Goal: Task Accomplishment & Management: Manage account settings

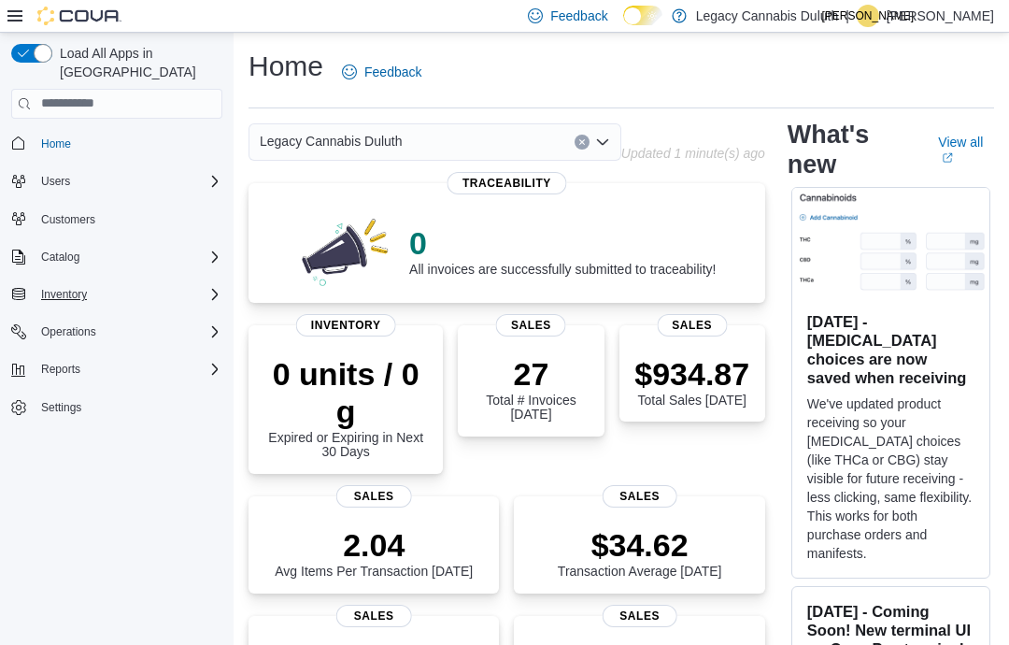
click at [197, 283] on div "Inventory" at bounding box center [128, 294] width 189 height 22
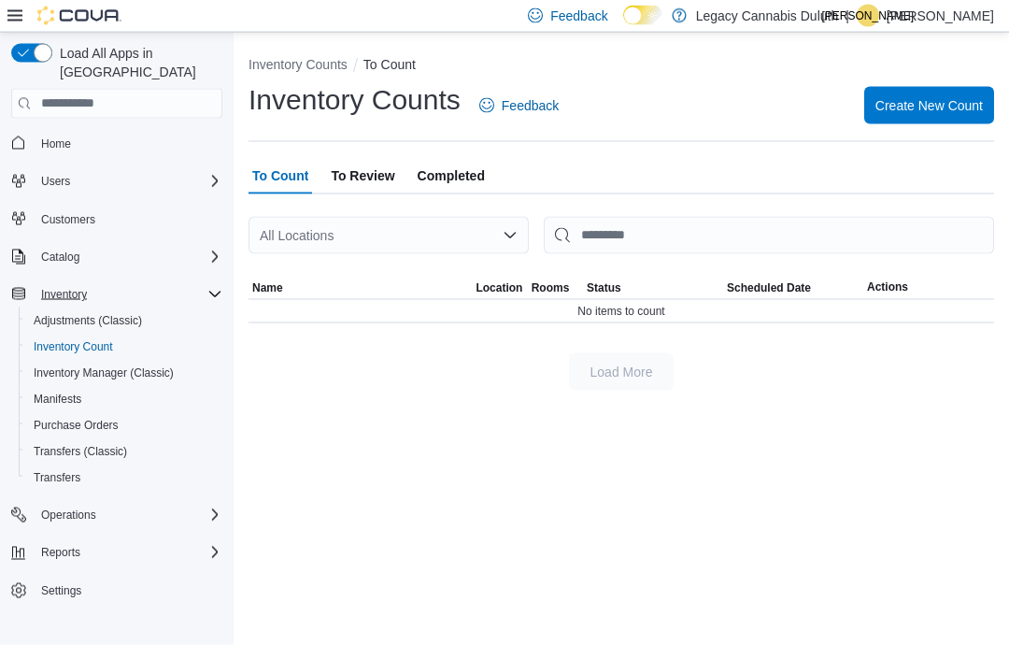
scroll to position [40, 0]
click at [12, 11] on icon at bounding box center [14, 15] width 15 height 15
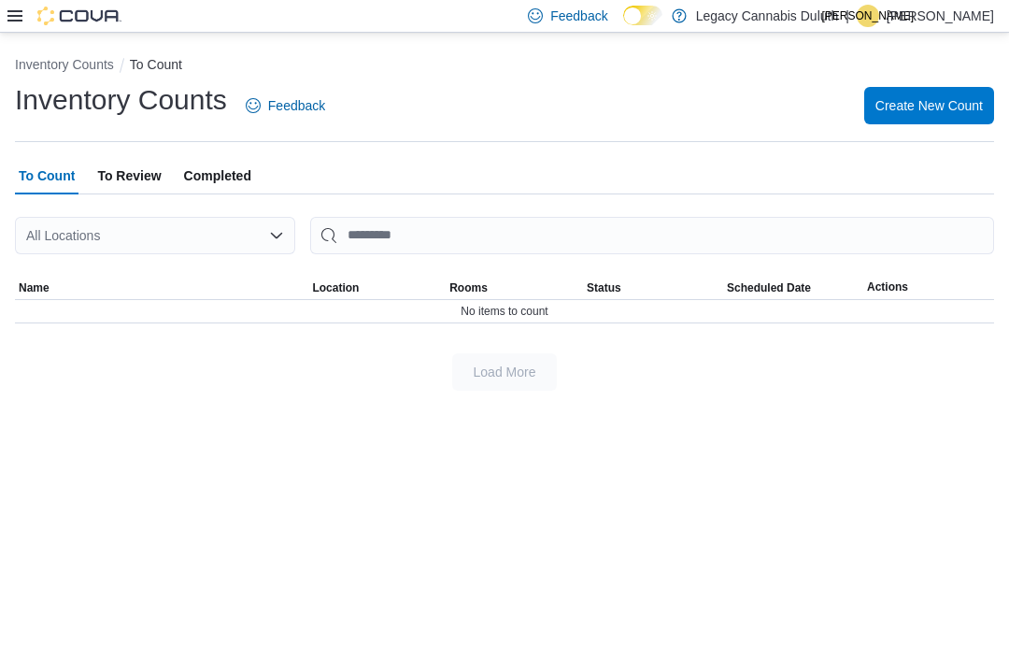
click at [918, 457] on div "Inventory Counts To Count Inventory Counts Feedback Create New Count To Count T…" at bounding box center [504, 339] width 1009 height 613
click at [892, 390] on div "Inventory Counts To Count Inventory Counts Feedback Create New Count To Count T…" at bounding box center [504, 339] width 1009 height 613
click at [867, 392] on div "Inventory Counts To Count Inventory Counts Feedback Create New Count To Count T…" at bounding box center [504, 339] width 1009 height 613
click at [925, 121] on span "Create New Count" at bounding box center [928, 104] width 107 height 37
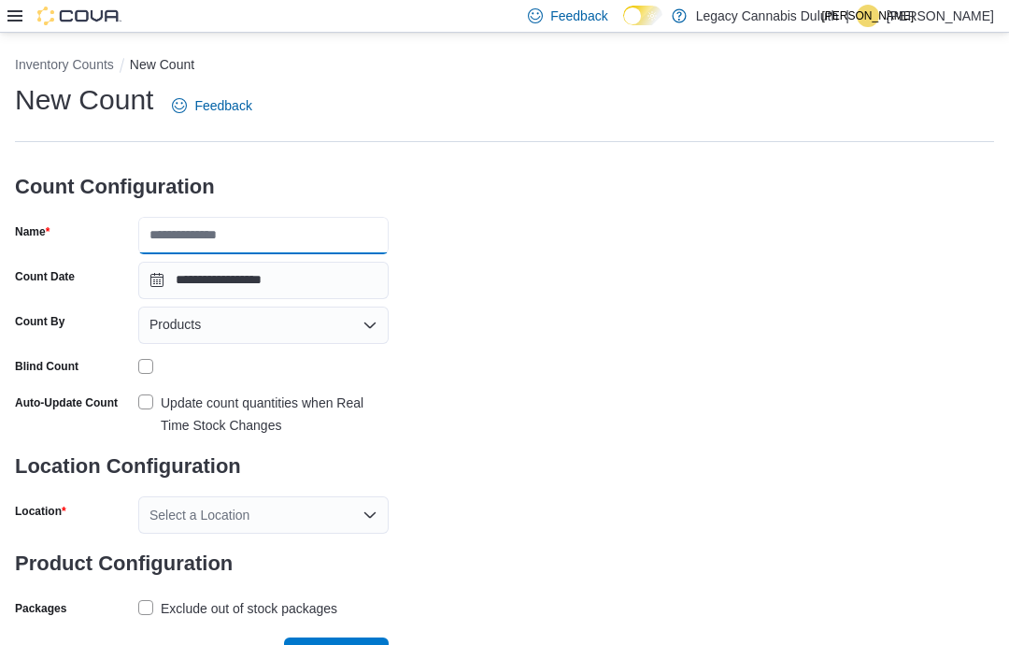
click at [230, 238] on input "Name" at bounding box center [263, 235] width 250 height 37
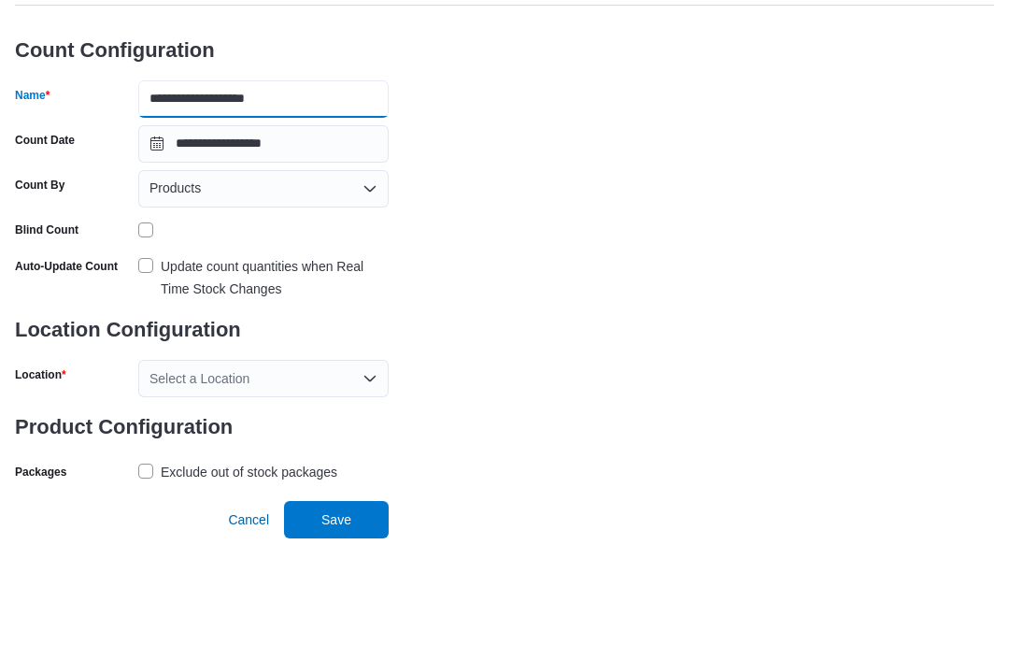
scroll to position [75, 0]
type input "**********"
click at [366, 466] on div "Select a Location" at bounding box center [263, 484] width 250 height 37
click at [518, 299] on div "**********" at bounding box center [504, 321] width 979 height 541
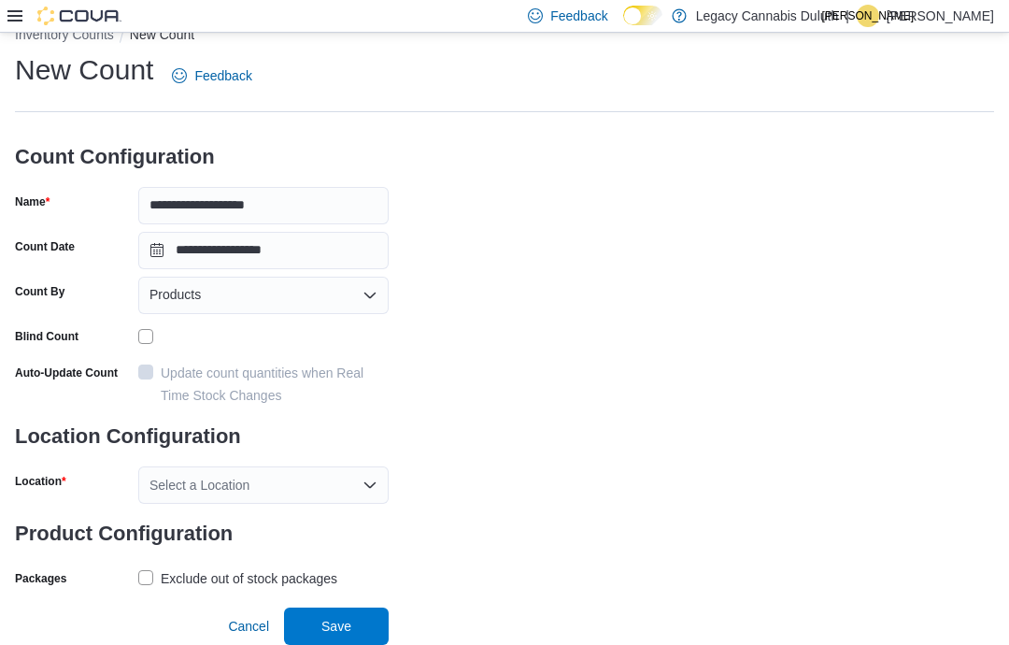
click at [363, 466] on div "Select a Location" at bounding box center [263, 484] width 250 height 37
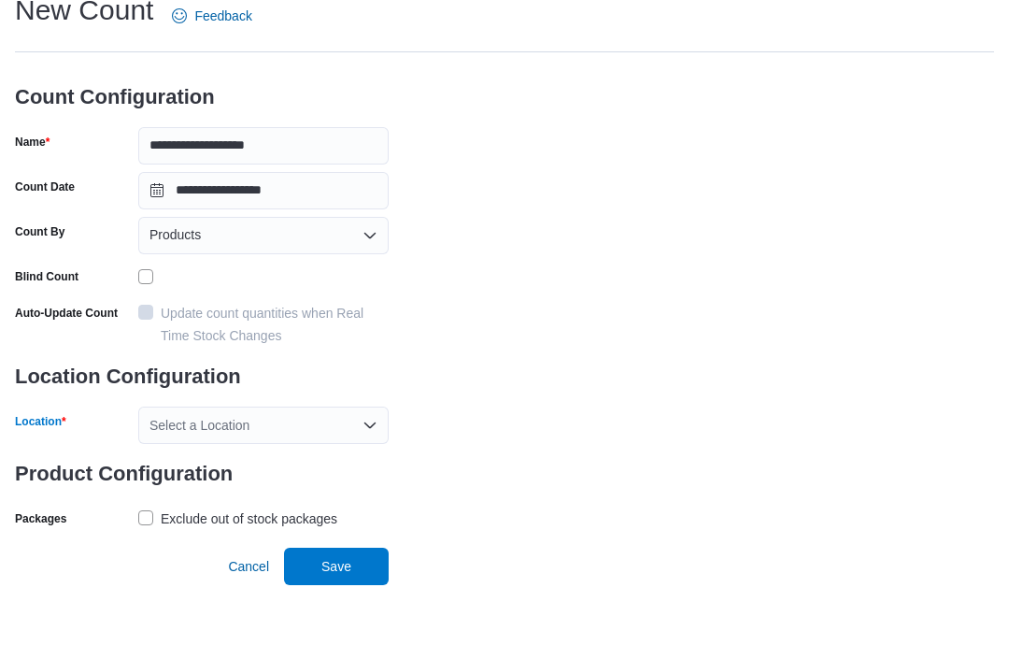
click at [355, 466] on div "Select a Location Combo box. Selected. Combo box input. Select a Location. Type…" at bounding box center [263, 484] width 250 height 37
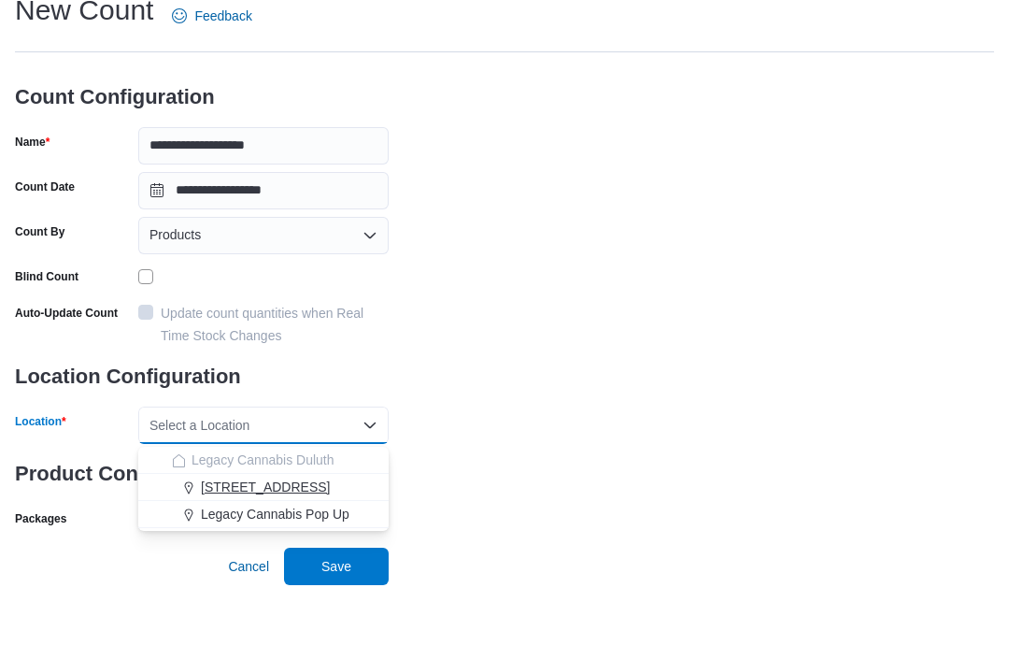
click at [298, 537] on span "1906 W Superior St." at bounding box center [265, 546] width 129 height 19
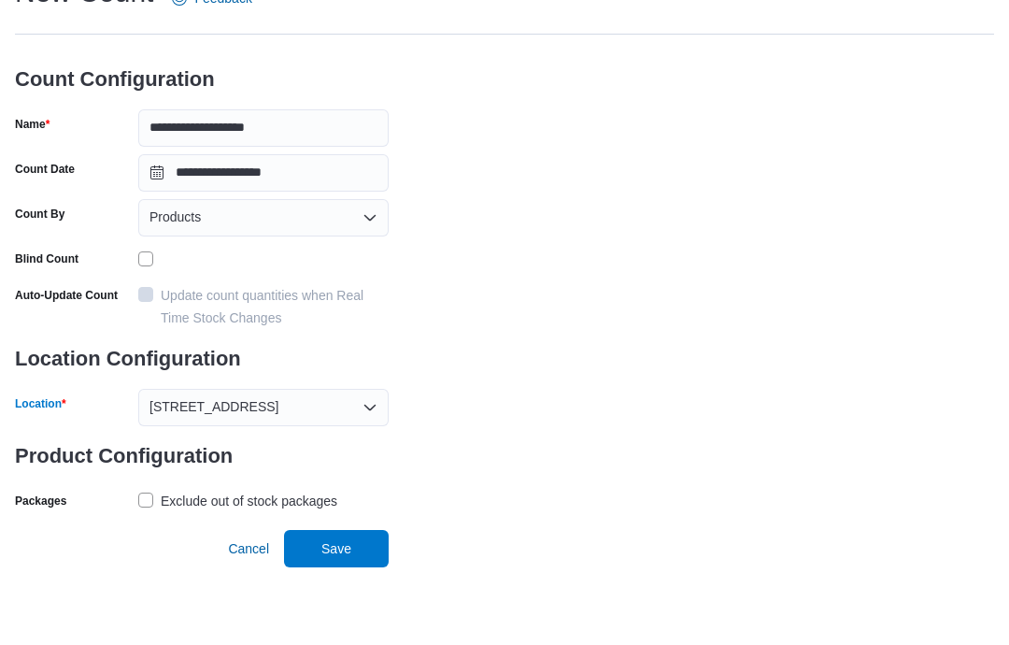
scroll to position [78, 0]
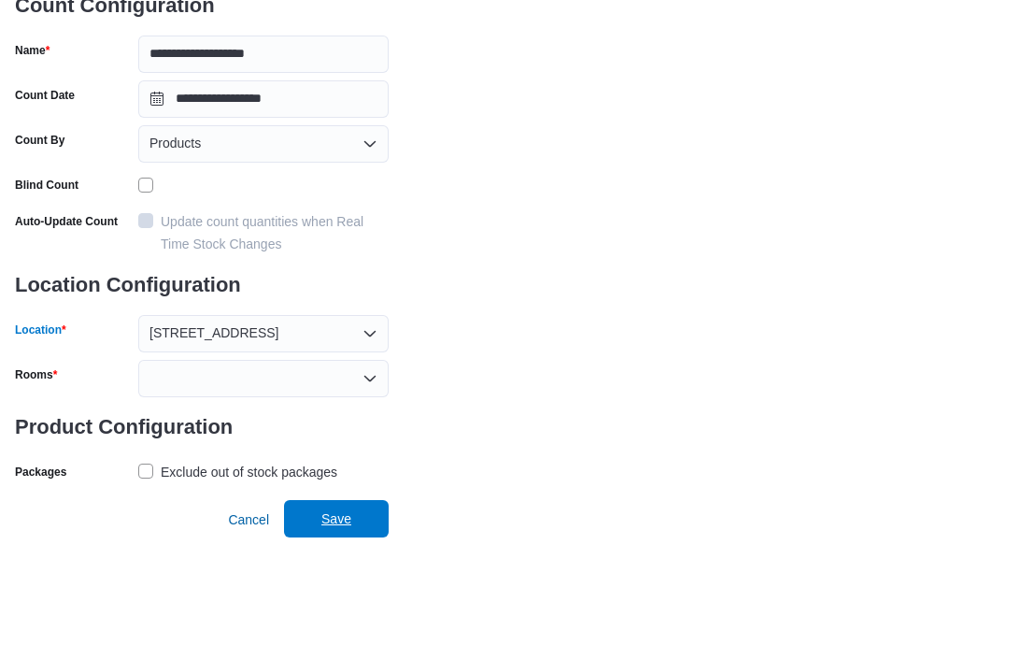
click at [349, 616] on span "Save" at bounding box center [336, 625] width 30 height 19
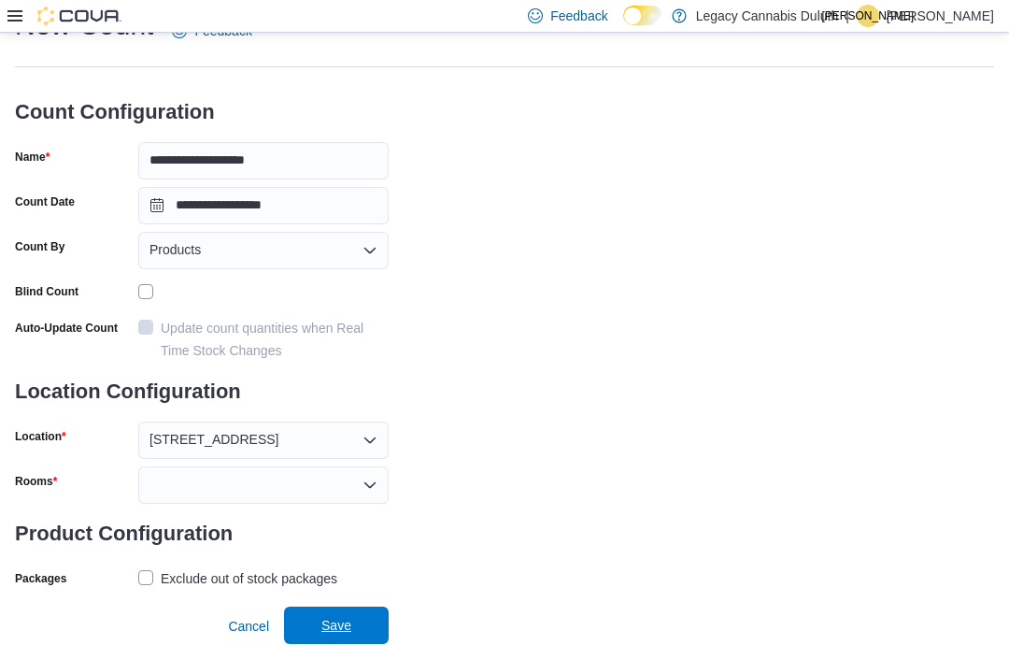
click at [334, 624] on span "Save" at bounding box center [336, 625] width 30 height 19
click at [326, 502] on div at bounding box center [263, 484] width 250 height 37
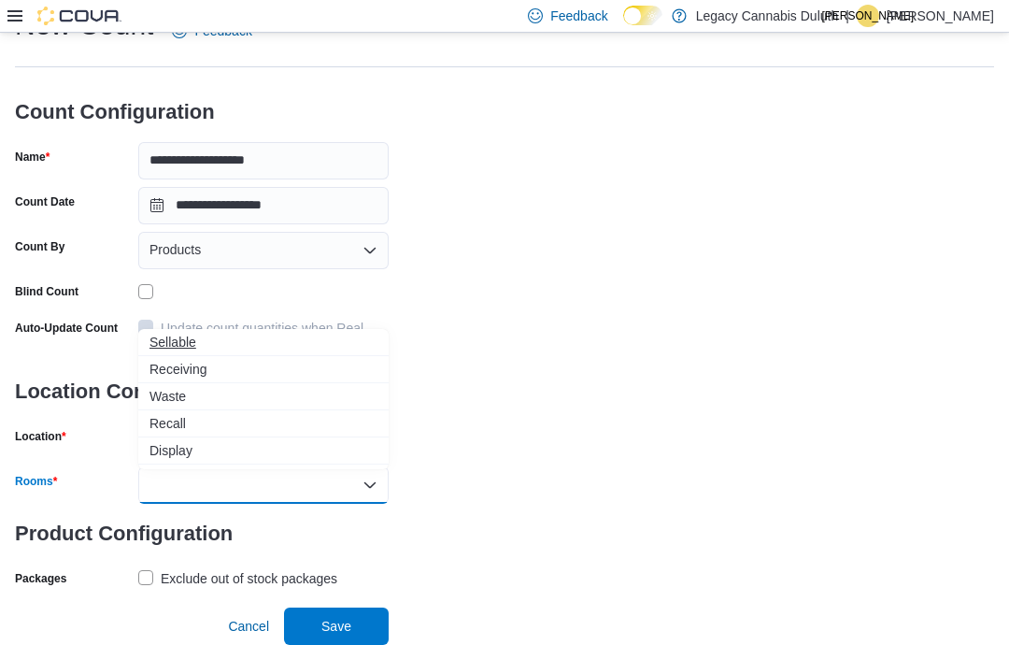
click at [208, 337] on span "Sellable" at bounding box center [263, 342] width 228 height 19
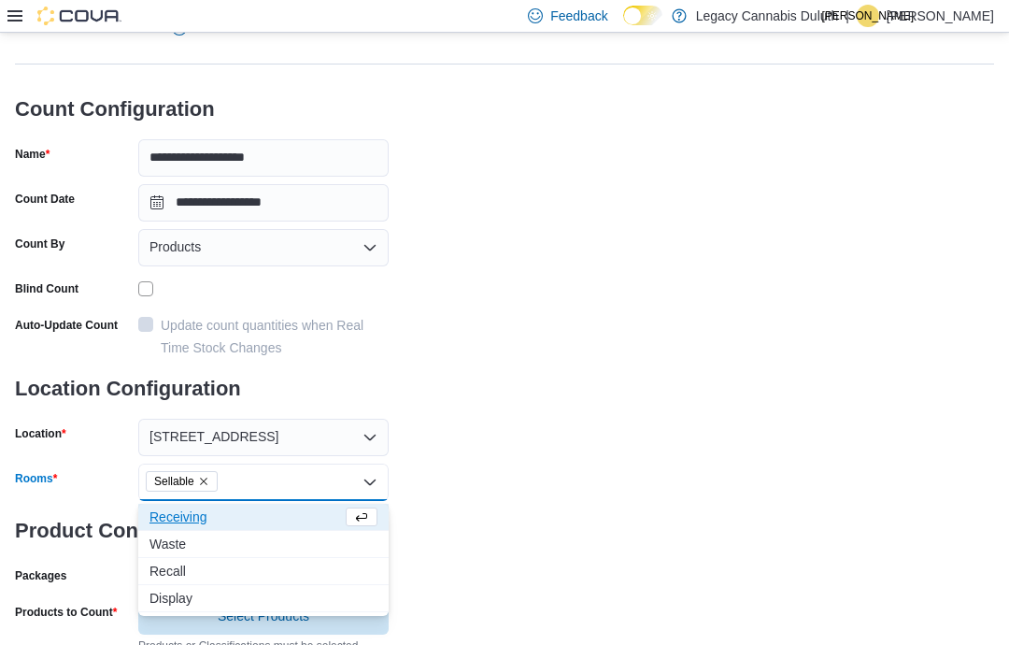
scroll to position [64, 0]
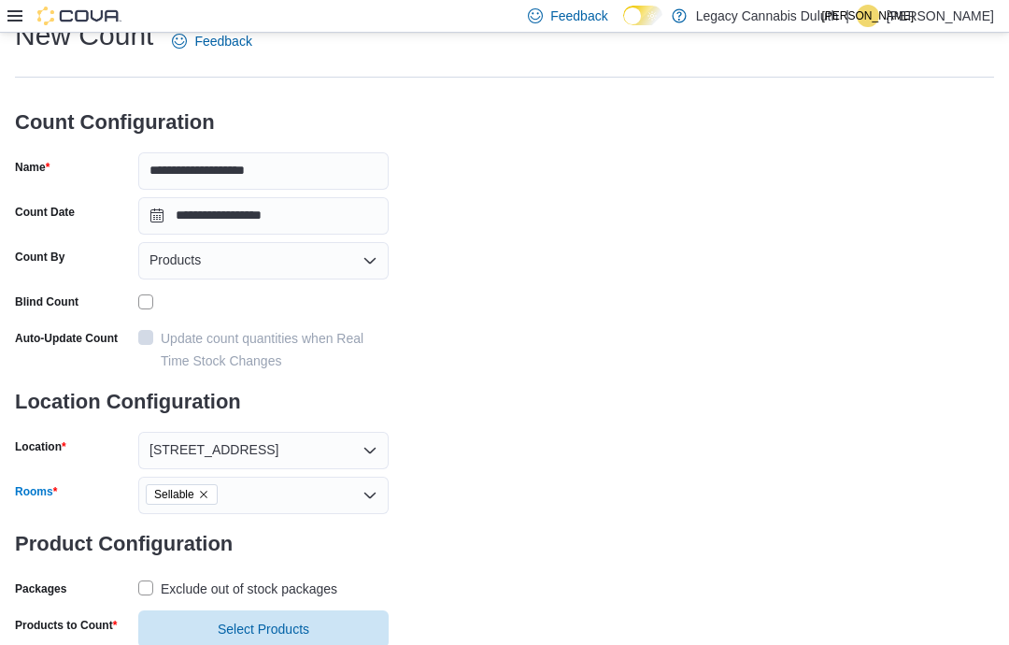
click at [479, 431] on div "**********" at bounding box center [504, 341] width 979 height 649
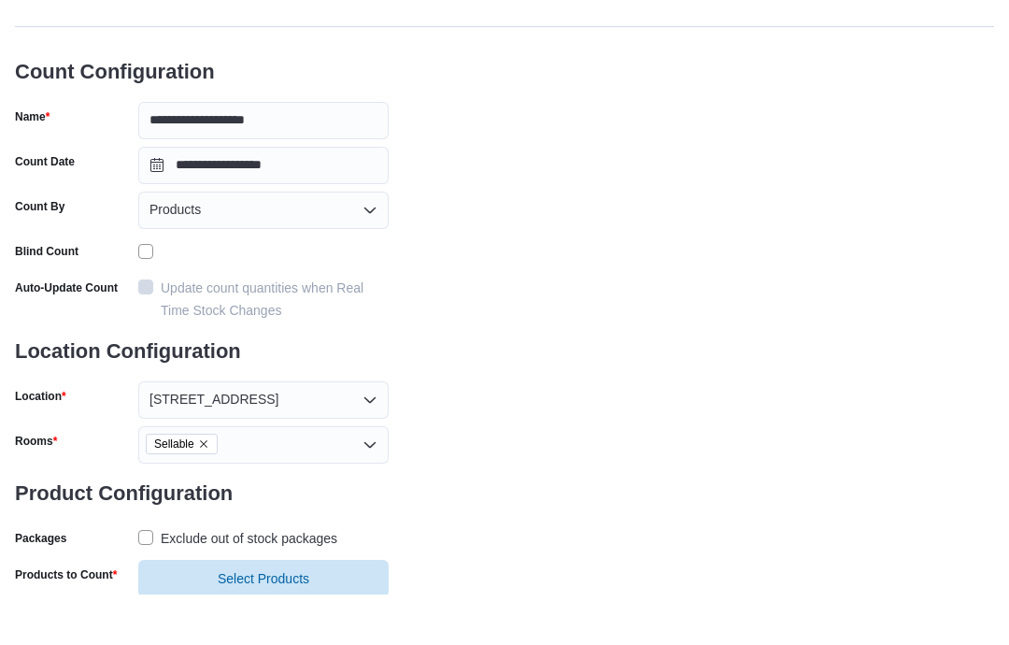
scroll to position [66, 0]
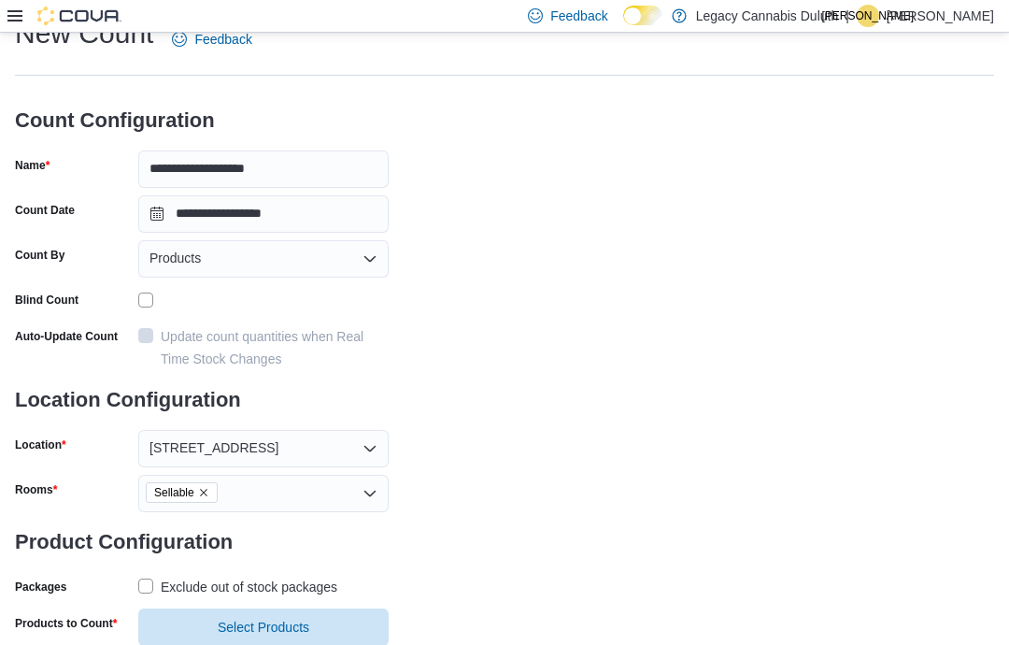
click at [343, 488] on div "Sellable" at bounding box center [263, 493] width 250 height 37
click at [502, 499] on div "**********" at bounding box center [504, 339] width 979 height 649
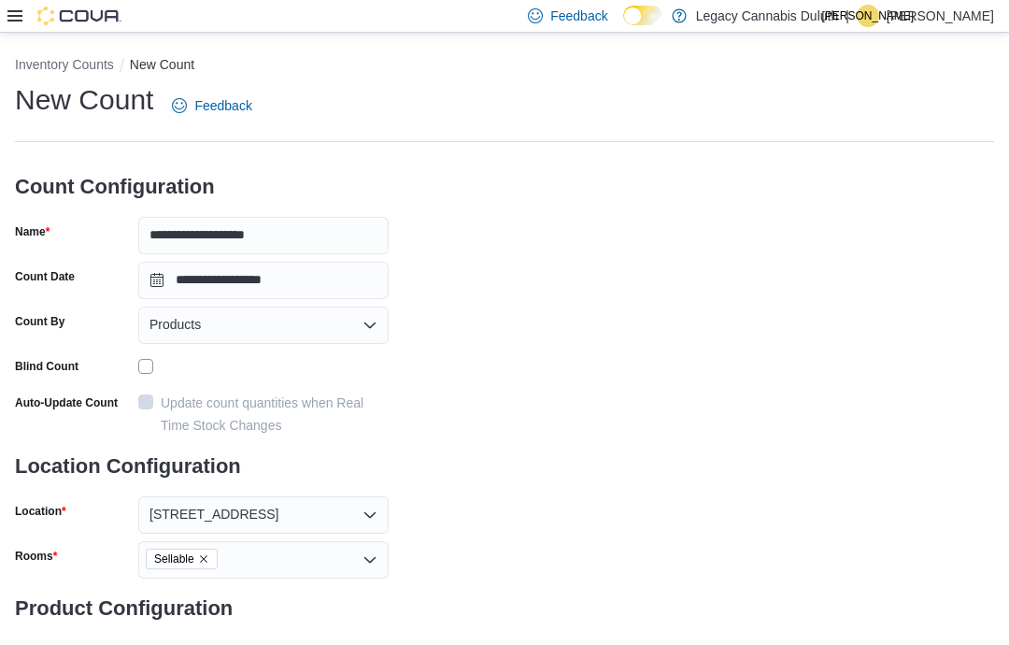
click at [329, 630] on h3 "Product Configuration" at bounding box center [202, 608] width 374 height 60
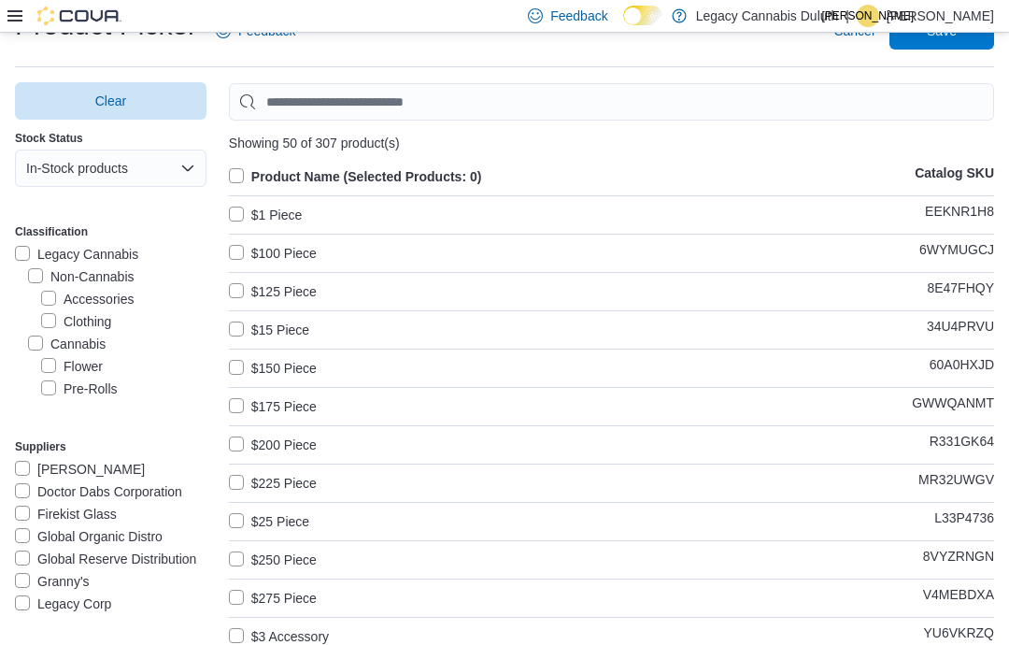
click at [858, 97] on input "Use aria labels when no actual label is in use" at bounding box center [611, 101] width 765 height 37
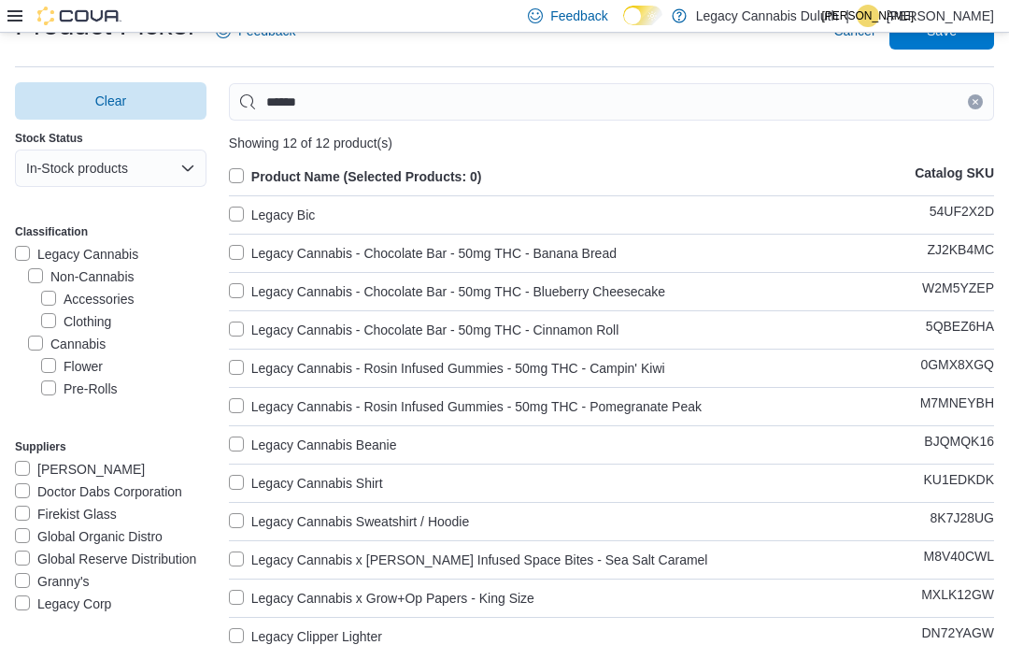
click at [236, 252] on label "Legacy Cannabis - Chocolate Bar - 50mg THC - Banana Bread" at bounding box center [423, 253] width 388 height 22
click at [235, 287] on label "Legacy Cannabis - Chocolate Bar - 50mg THC - Blueberry Cheesecake" at bounding box center [447, 291] width 436 height 22
click at [234, 329] on label "Legacy Cannabis - Chocolate Bar - 50mg THC - Cinnamon Roll" at bounding box center [424, 330] width 390 height 22
click at [239, 364] on label "Legacy Cannabis - Rosin Infused Gummies - 50mg THC - Campin' Kiwi" at bounding box center [447, 368] width 436 height 22
click at [233, 406] on label "Legacy Cannabis - Rosin Infused Gummies - 50mg THC - Pomegranate Peak" at bounding box center [465, 406] width 473 height 22
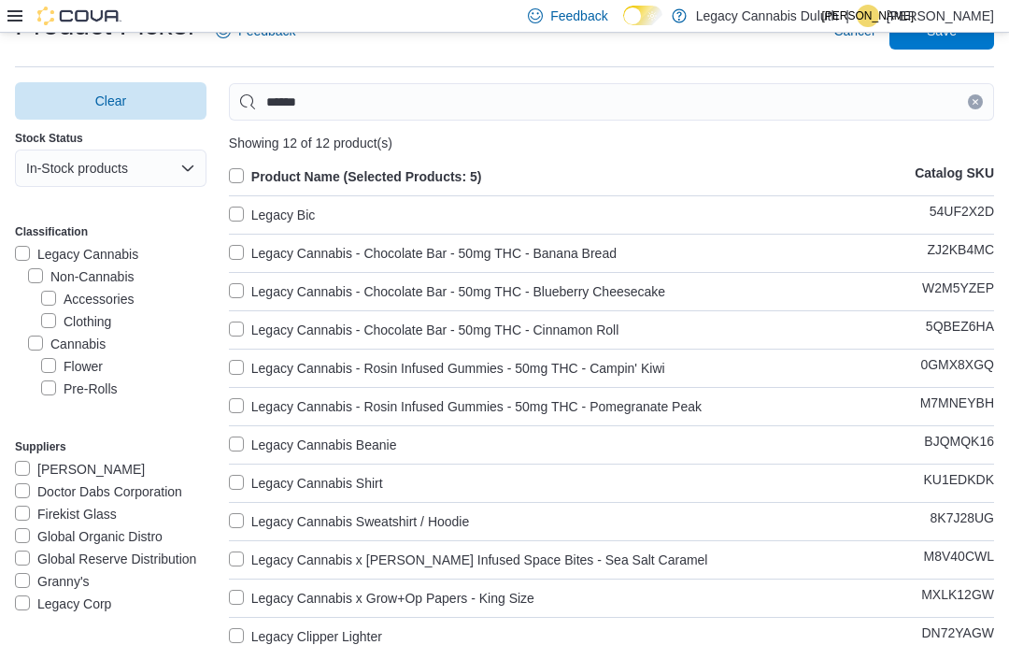
click at [243, 403] on label "Legacy Cannabis - Rosin Infused Gummies - 50mg THC - Pomegranate Peak" at bounding box center [465, 406] width 473 height 22
click at [238, 365] on label "Legacy Cannabis - Rosin Infused Gummies - 50mg THC - Campin' Kiwi" at bounding box center [447, 368] width 436 height 22
click at [230, 370] on label "Legacy Cannabis - Rosin Infused Gummies - 50mg THC - Campin' Kiwi" at bounding box center [447, 368] width 436 height 22
click at [239, 404] on label "Legacy Cannabis - Rosin Infused Gummies - 50mg THC - Pomegranate Peak" at bounding box center [465, 406] width 473 height 22
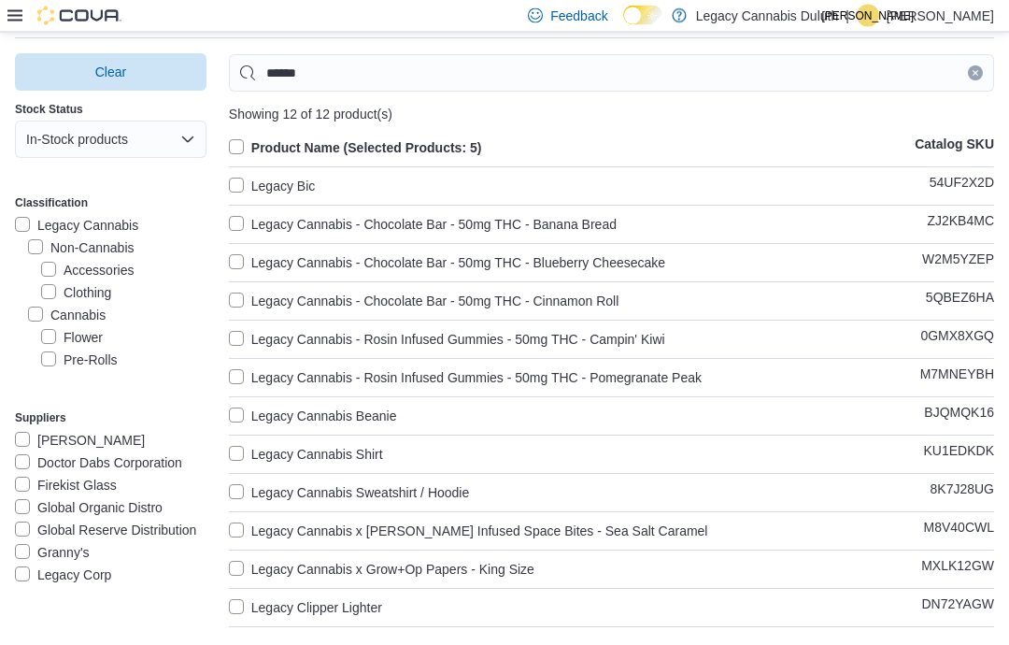
scroll to position [119, 0]
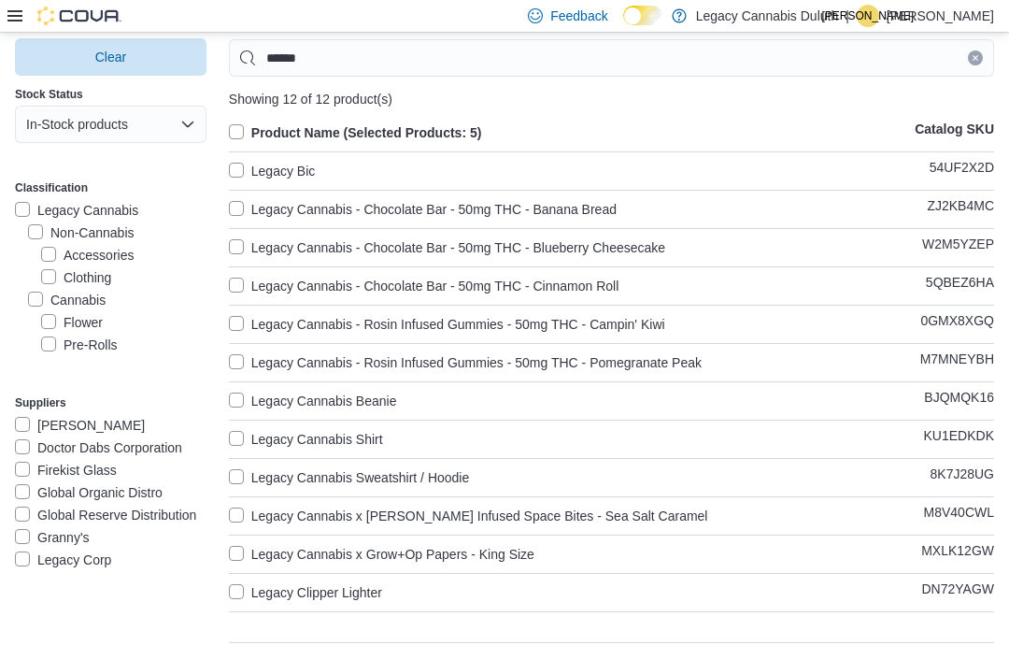
click at [240, 519] on label "Legacy Cannabis x Cornell - Rosin Infused Space Bites - Sea Salt Caramel" at bounding box center [468, 516] width 479 height 22
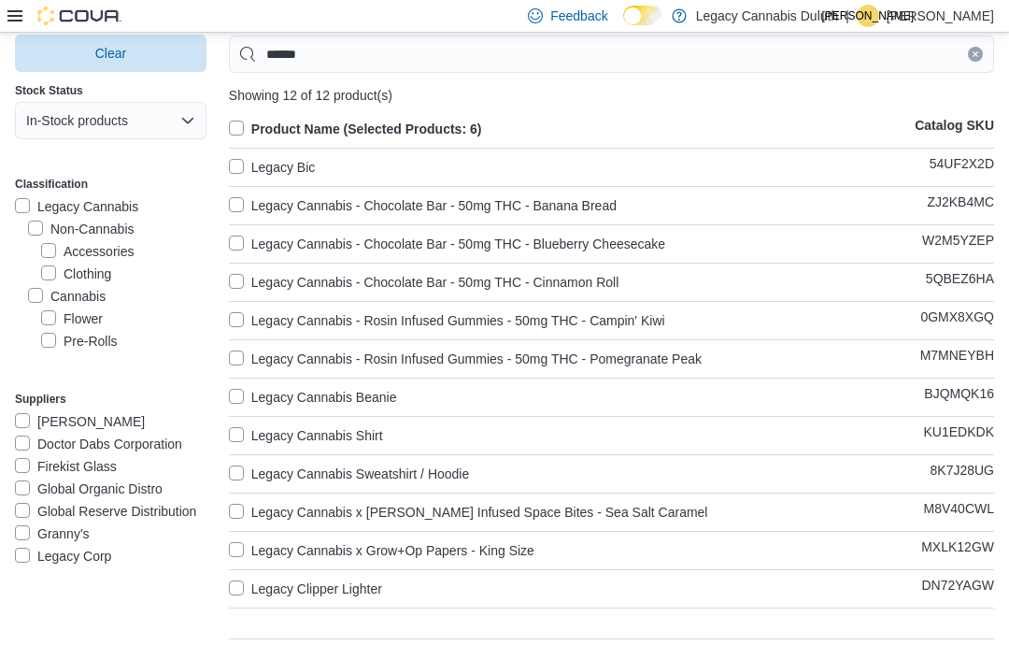
scroll to position [118, 0]
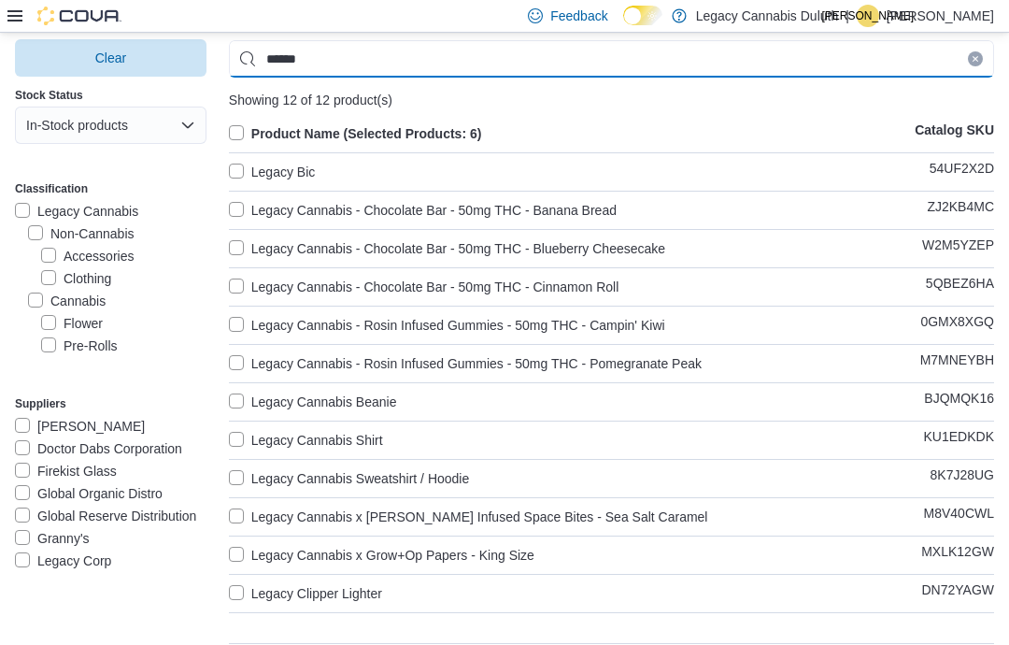
click at [352, 53] on input "******" at bounding box center [611, 58] width 765 height 37
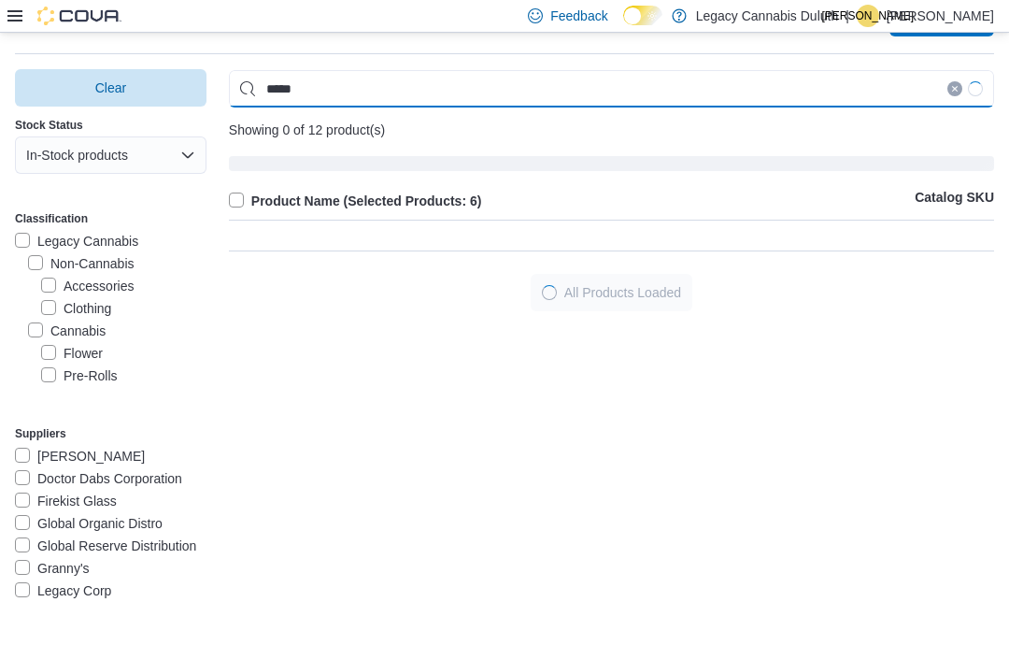
scroll to position [91, 0]
type input "*"
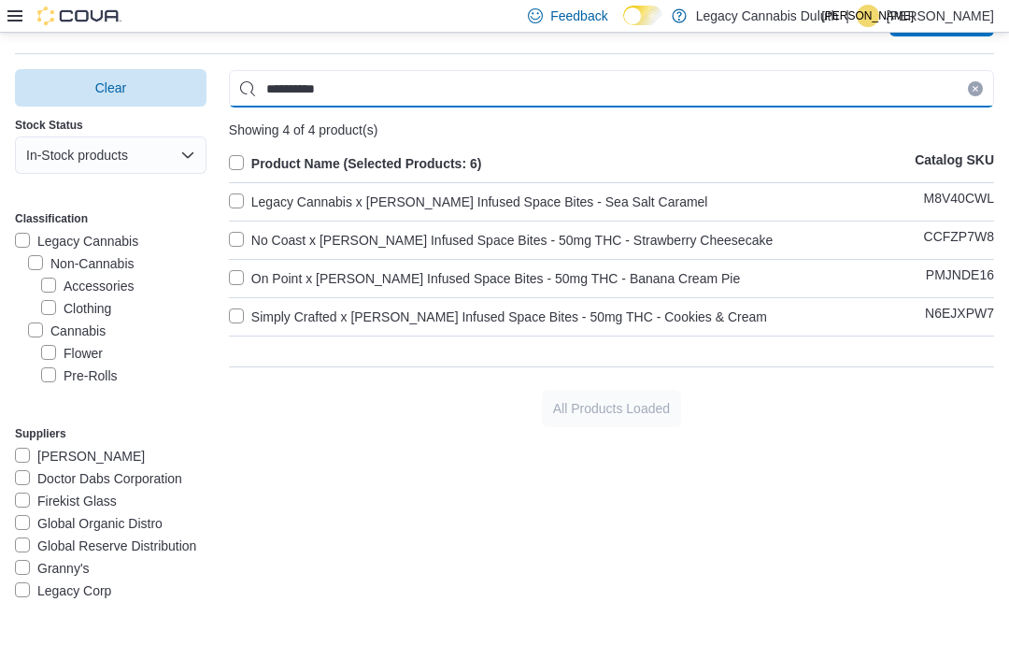
type input "**********"
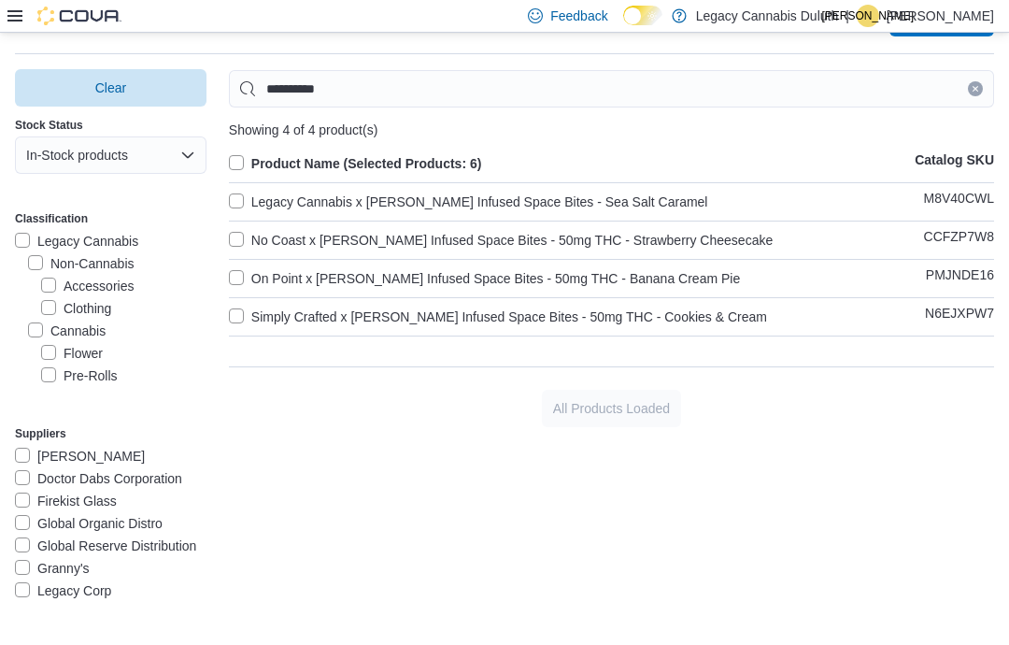
click at [243, 320] on label "Simply Crafted x Cornell - Rosin Infused Space Bites - 50mg THC - Cookies & Cre…" at bounding box center [498, 317] width 538 height 22
click at [232, 267] on label "On Point x Cornell - Rosin Infused Space Bites - 50mg THC - Banana Cream Pie" at bounding box center [484, 278] width 511 height 22
click at [243, 235] on label "No Coast x Cornell - Rosin Infused Space Bites - 50mg THC - Strawberry Cheeseca…" at bounding box center [501, 240] width 544 height 22
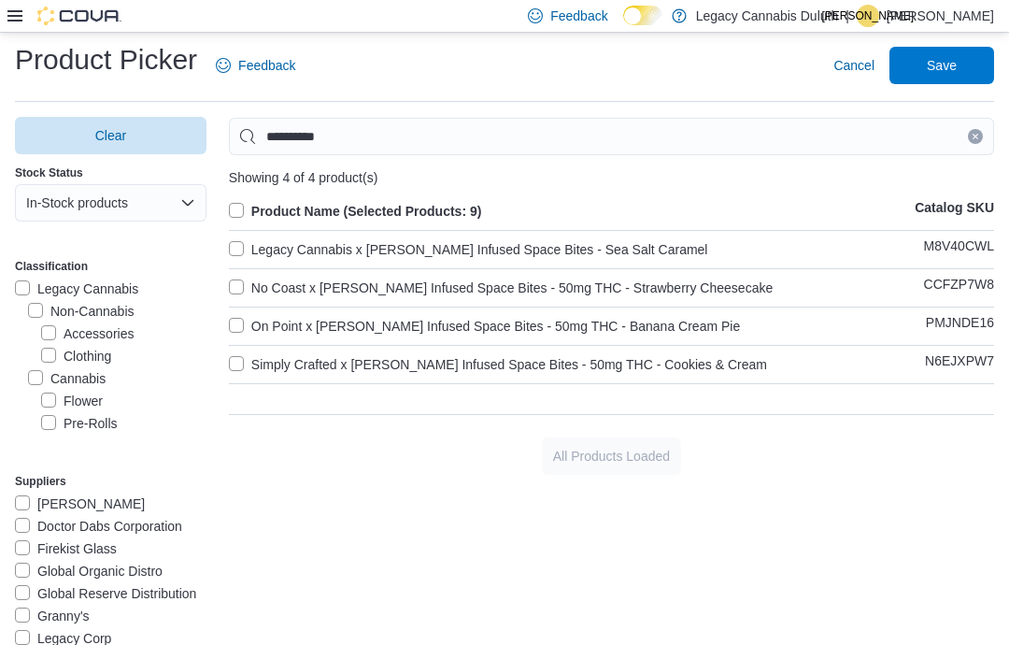
scroll to position [0, 0]
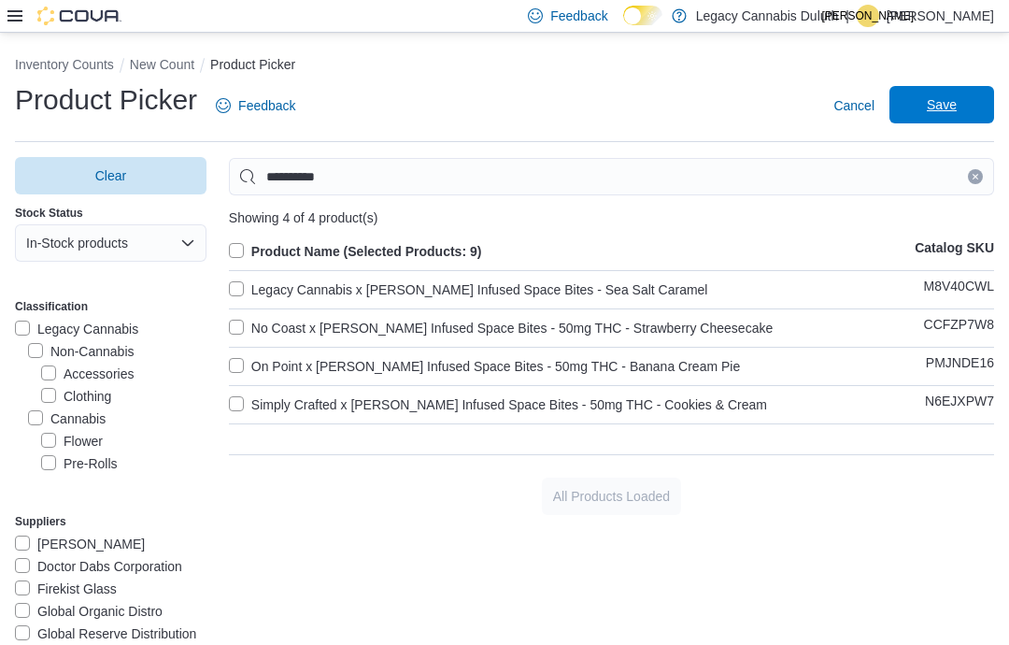
click at [950, 107] on span "Save" at bounding box center [942, 104] width 30 height 19
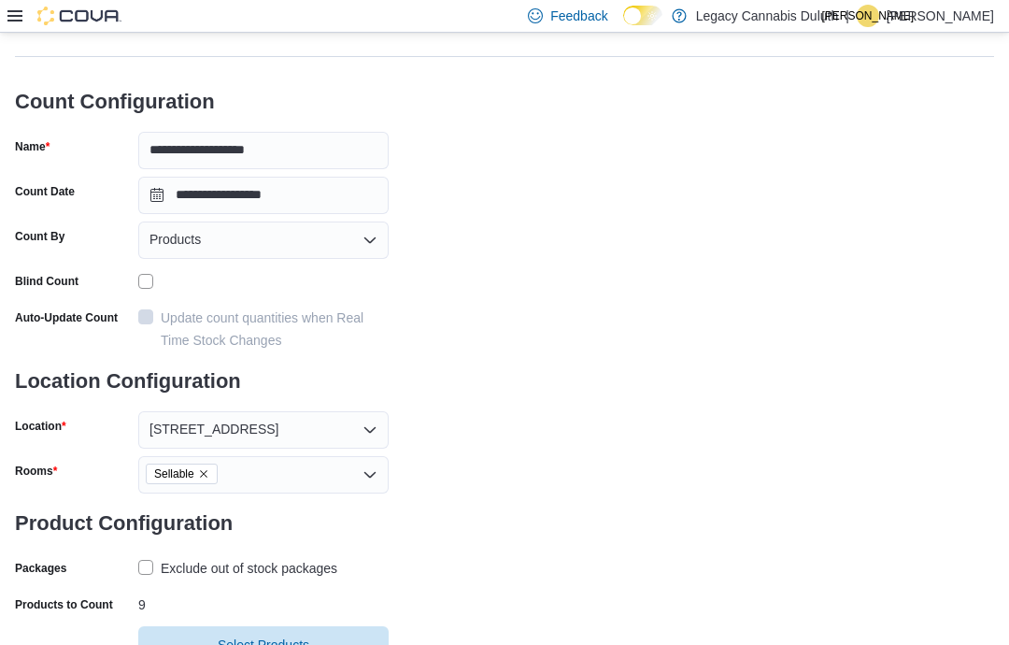
scroll to position [84, 0]
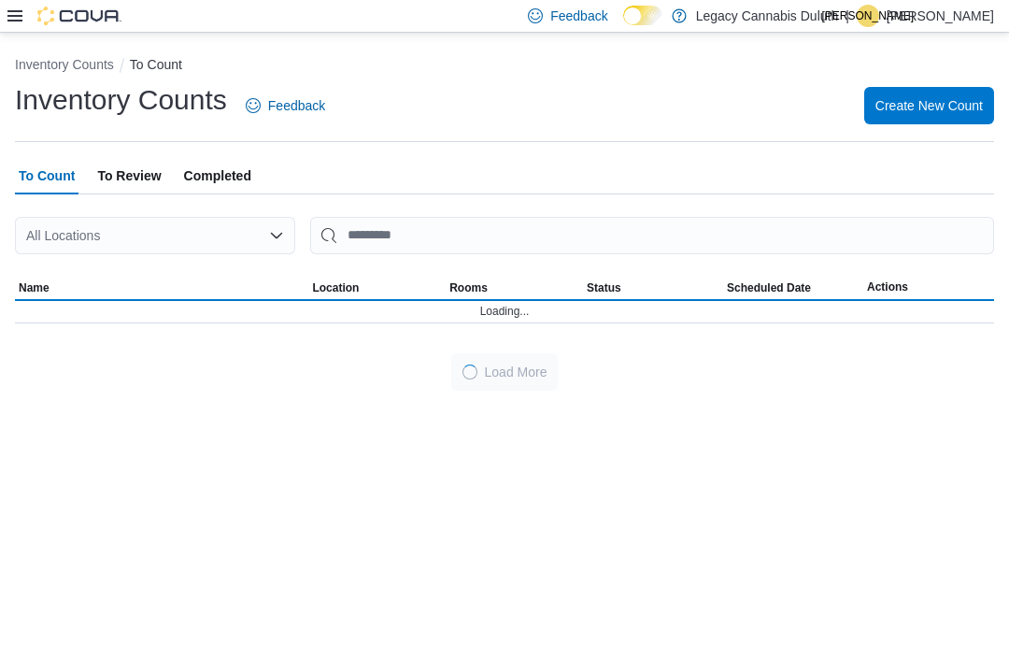
scroll to position [75, 0]
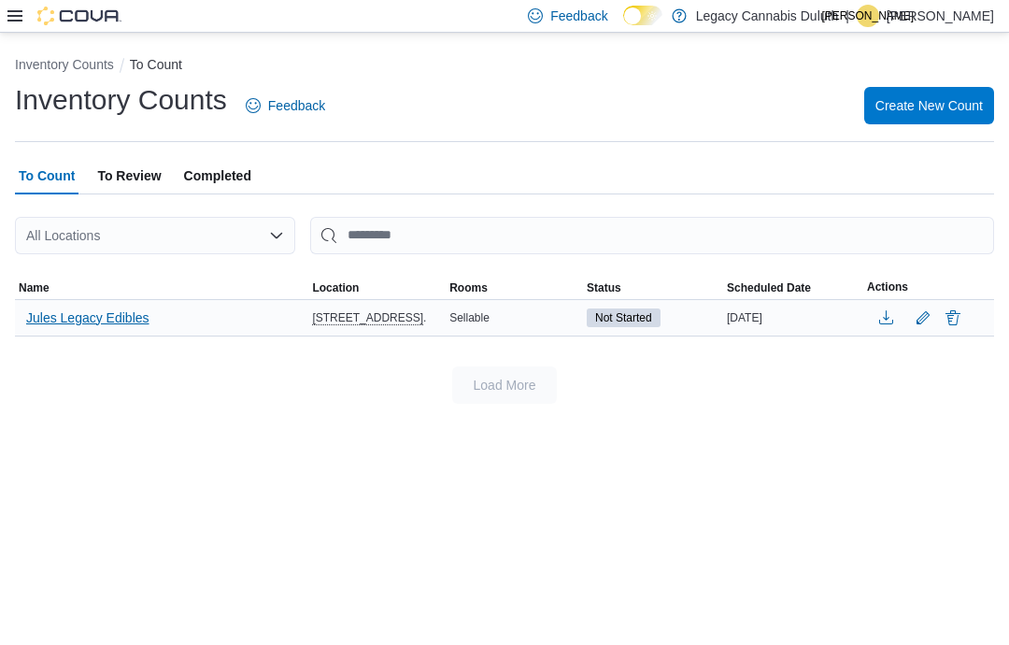
click at [119, 308] on span "Jules Legacy Edibles" at bounding box center [87, 317] width 123 height 19
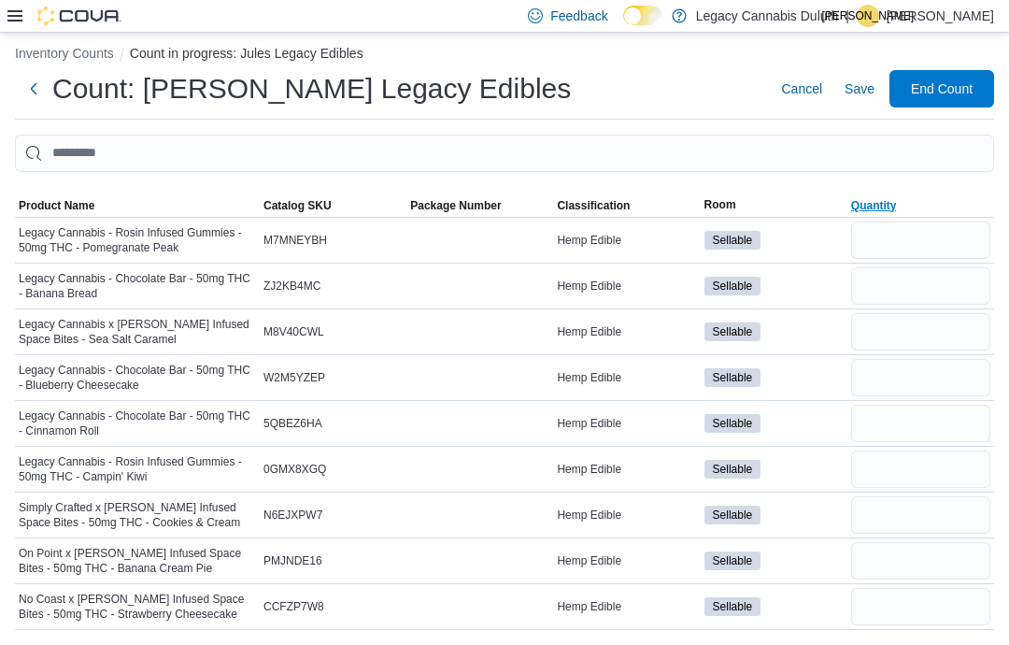
click at [919, 194] on span "Quantity" at bounding box center [920, 205] width 147 height 22
click at [914, 194] on span "Quantity" at bounding box center [920, 205] width 147 height 22
click at [920, 221] on input "number" at bounding box center [920, 239] width 139 height 37
type input "*"
click at [887, 267] on input "number" at bounding box center [920, 285] width 139 height 37
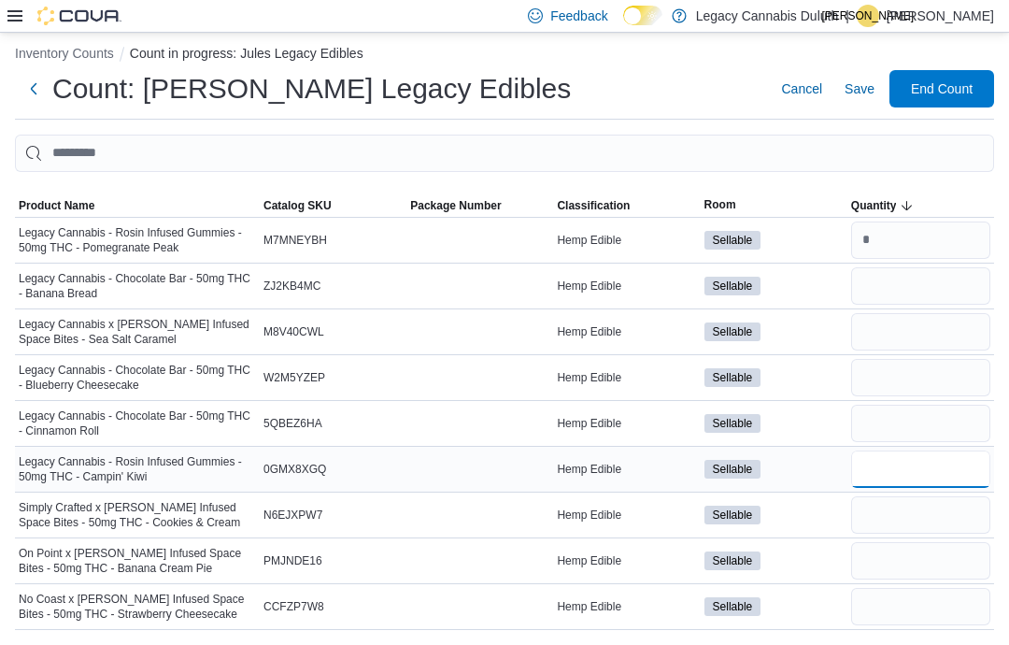
click at [901, 450] on input "number" at bounding box center [920, 468] width 139 height 37
type input "*"
click at [918, 267] on input "number" at bounding box center [920, 285] width 139 height 37
type input "**"
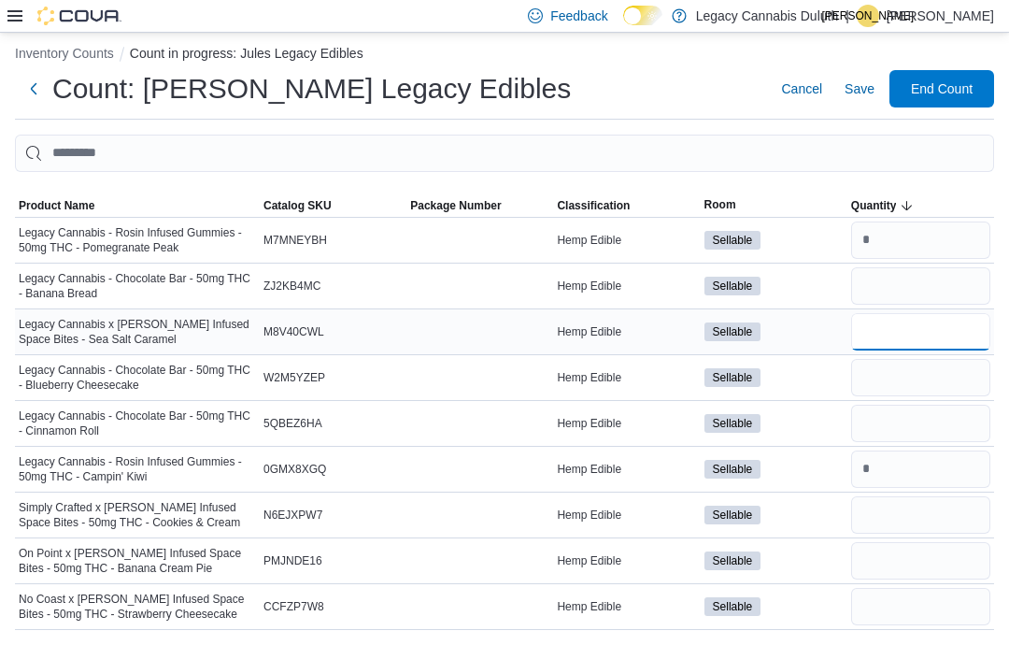
click at [888, 313] on input "number" at bounding box center [920, 331] width 139 height 37
click at [888, 407] on input "number" at bounding box center [920, 423] width 139 height 37
type input "**"
click at [880, 359] on input "number" at bounding box center [920, 377] width 139 height 37
type input "**"
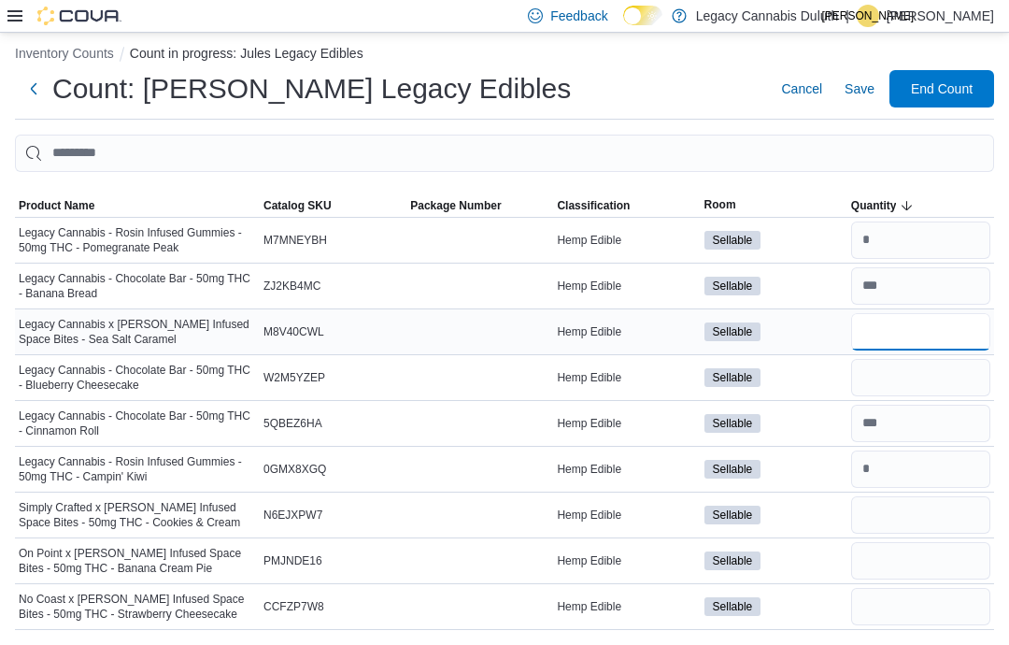
click at [858, 325] on input "number" at bounding box center [920, 331] width 139 height 37
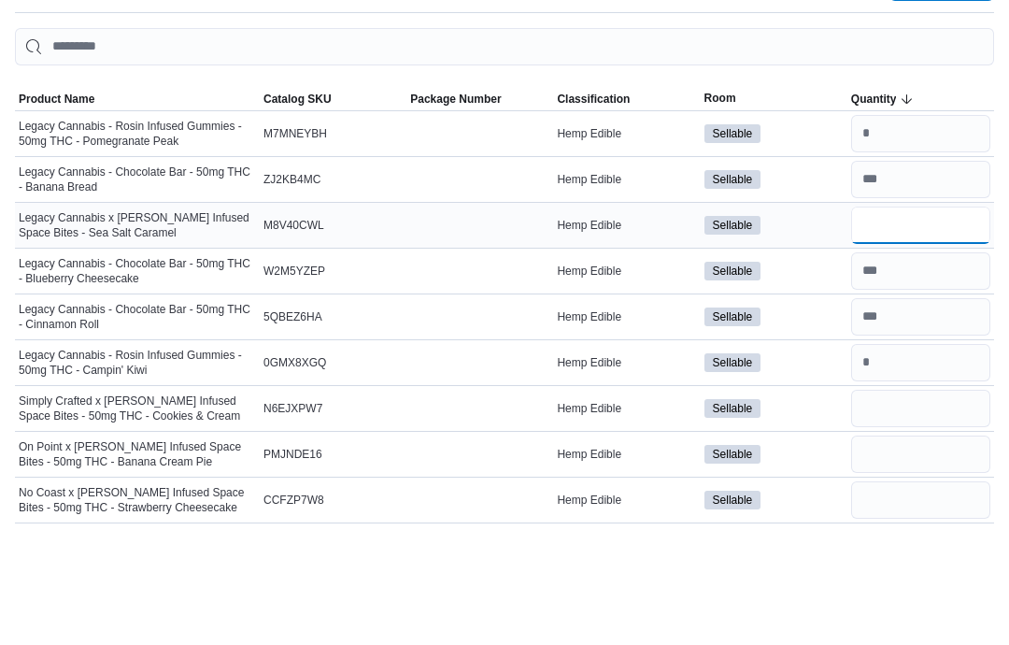
scroll to position [65, 0]
click at [894, 588] on input "number" at bounding box center [920, 606] width 139 height 37
type input "*"
click at [893, 313] on input "number" at bounding box center [920, 331] width 139 height 37
type input "**"
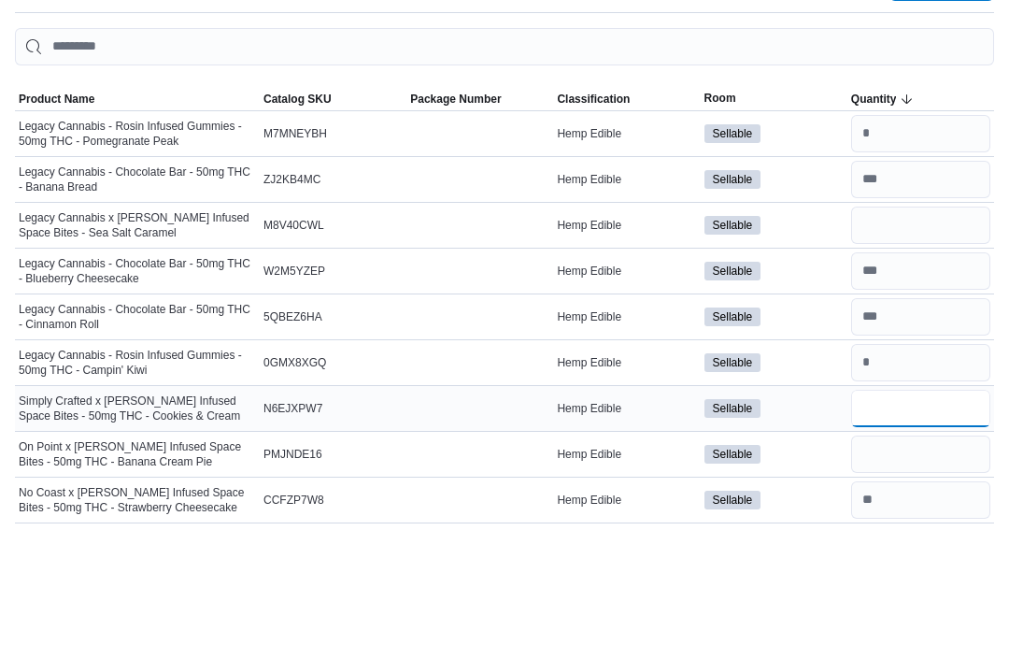
click at [877, 496] on input "number" at bounding box center [920, 514] width 139 height 37
type input "*"
click at [884, 542] on input "number" at bounding box center [920, 560] width 139 height 37
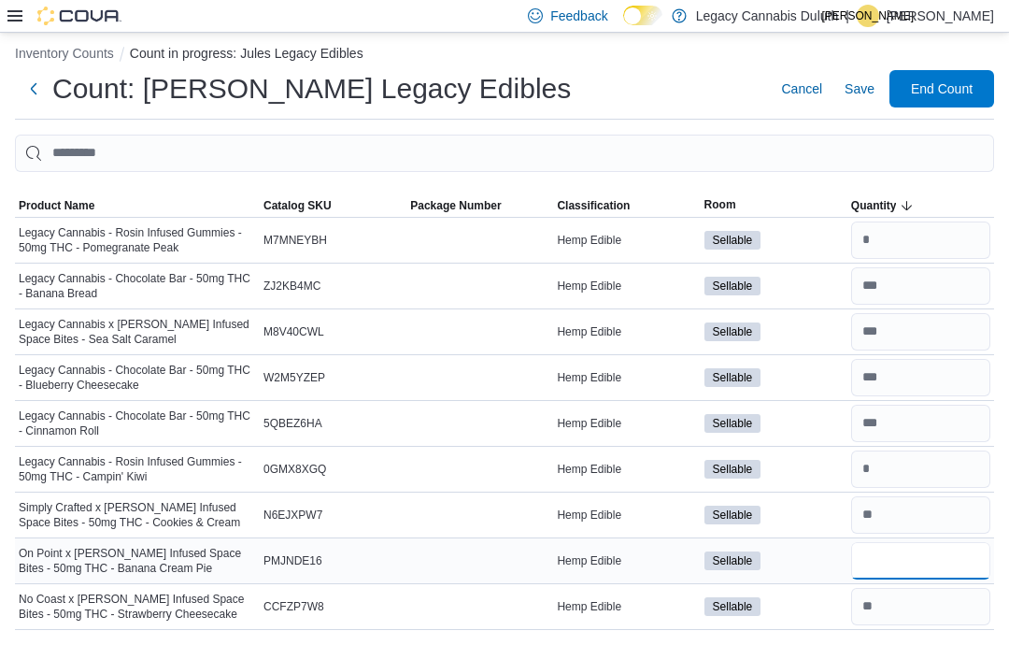
scroll to position [0, 0]
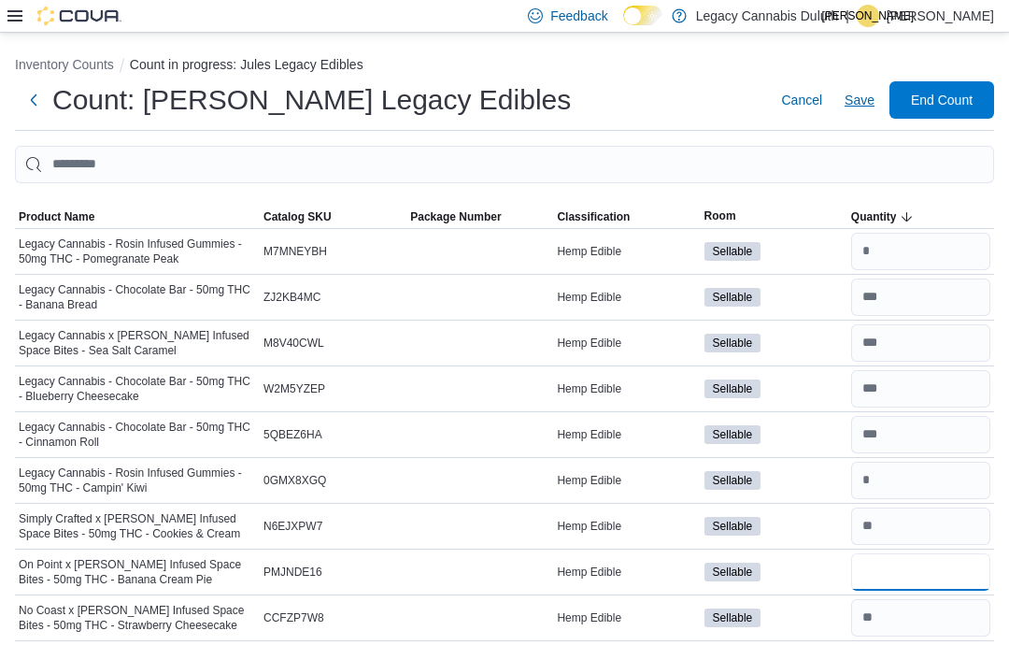
type input "*"
click at [863, 108] on span "Save" at bounding box center [860, 100] width 30 height 19
click at [968, 99] on span "End Count" at bounding box center [942, 99] width 62 height 19
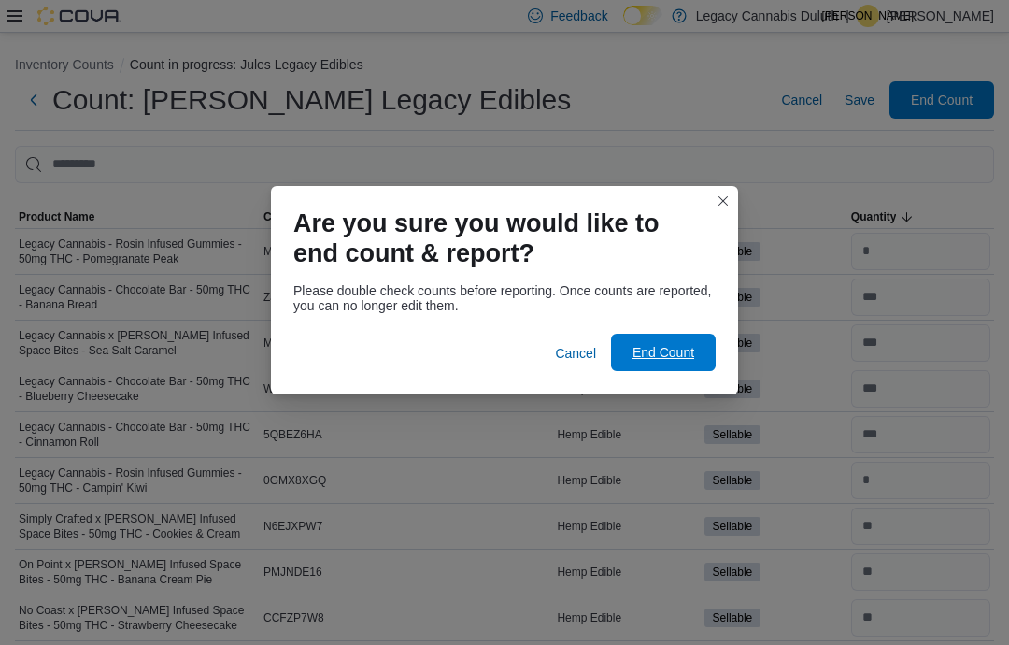
click at [679, 356] on span "End Count" at bounding box center [664, 352] width 62 height 19
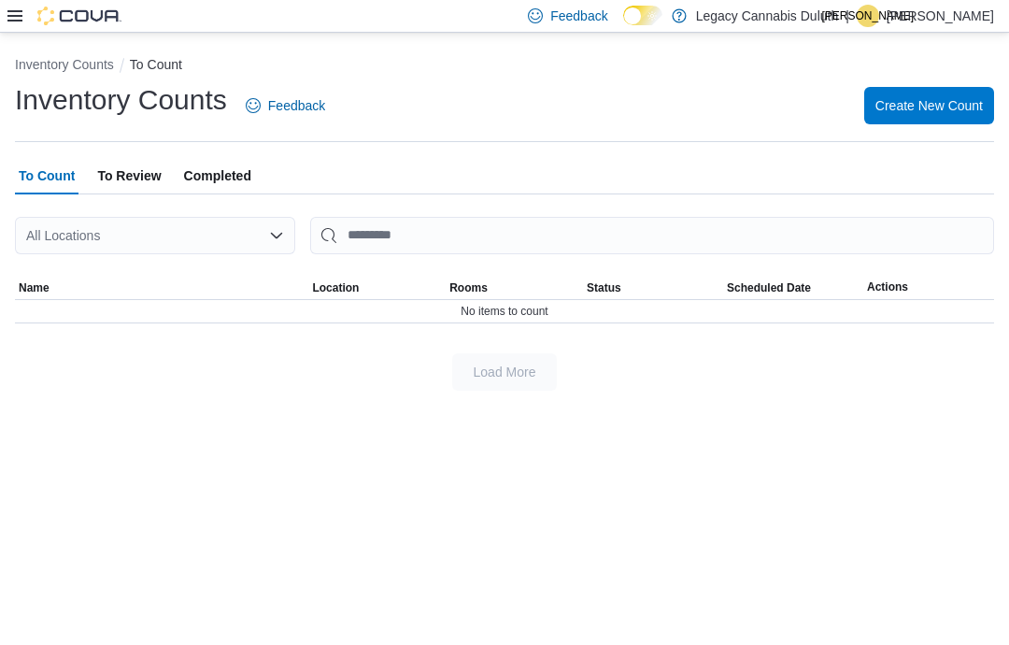
click at [9, 20] on icon at bounding box center [14, 15] width 15 height 15
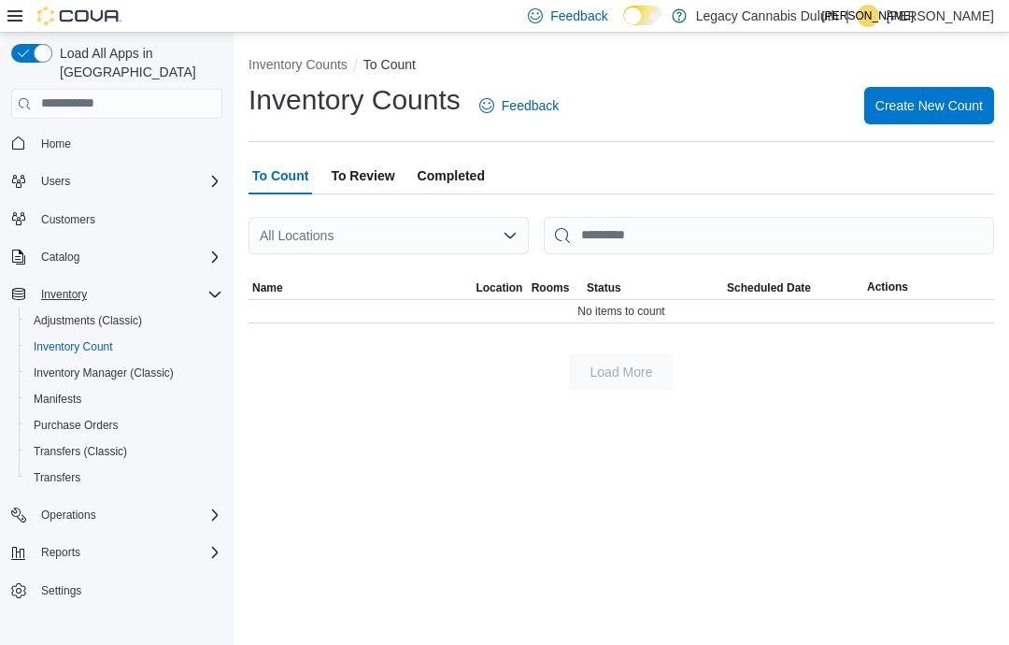
click at [63, 289] on span "Inventory" at bounding box center [64, 294] width 46 height 22
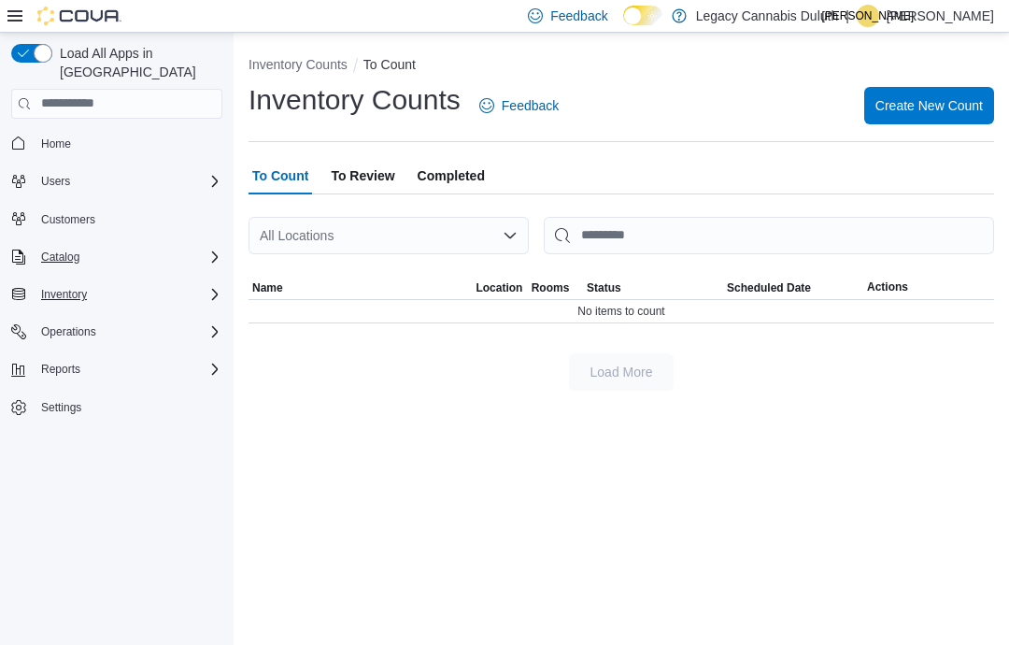
click at [211, 249] on icon "Complex example" at bounding box center [214, 256] width 15 height 15
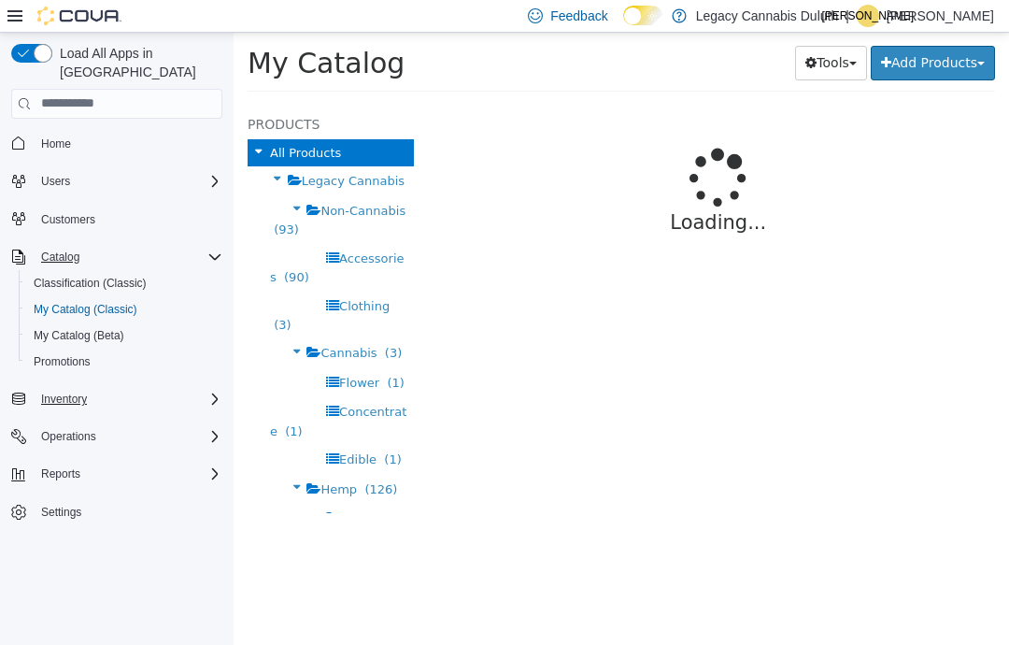
select select "**********"
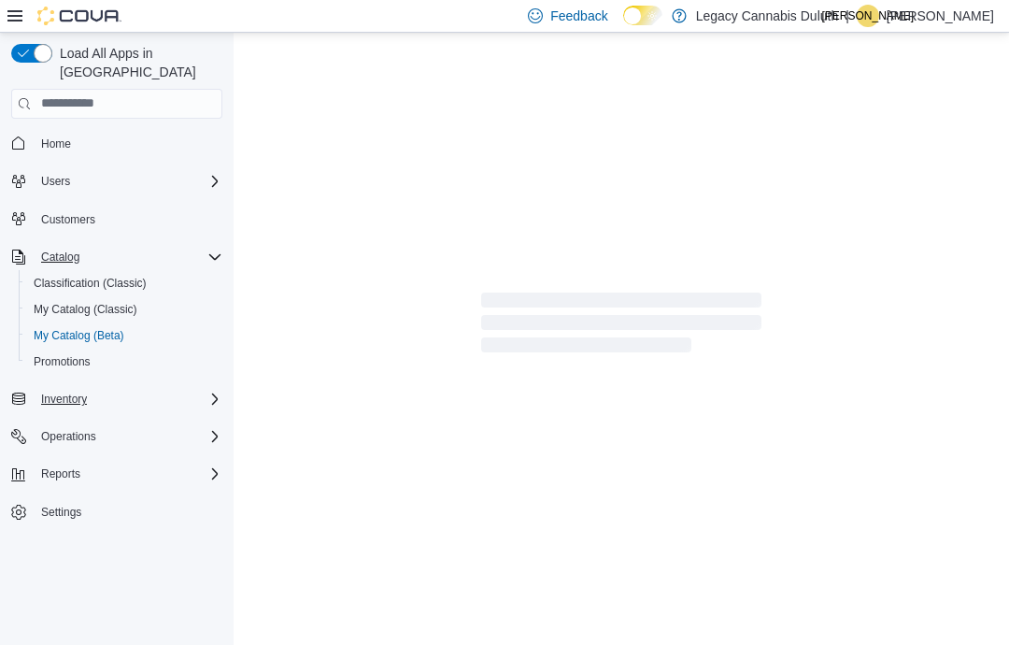
select select "**********"
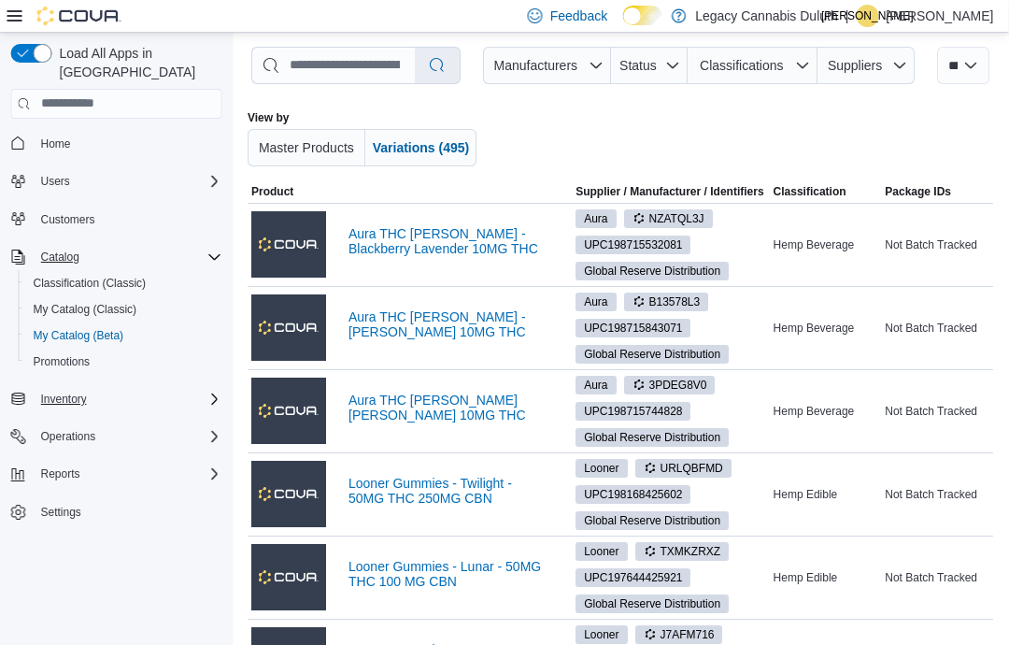
scroll to position [69, 49]
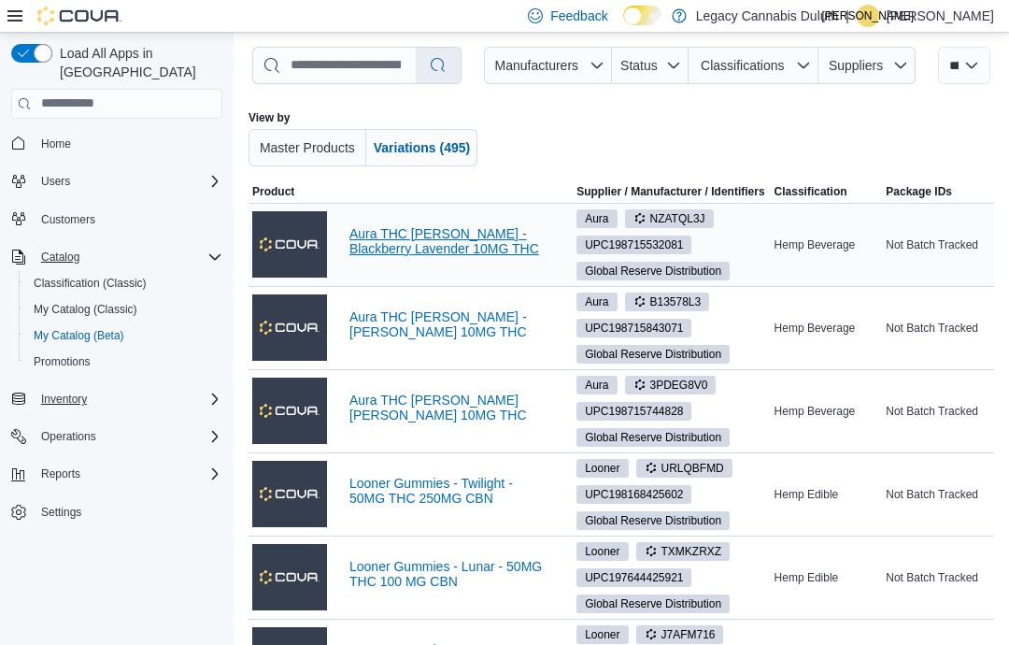
click at [377, 244] on link "Aura THC [PERSON_NAME] - Blackberry Lavender 10MG THC" at bounding box center [445, 241] width 193 height 30
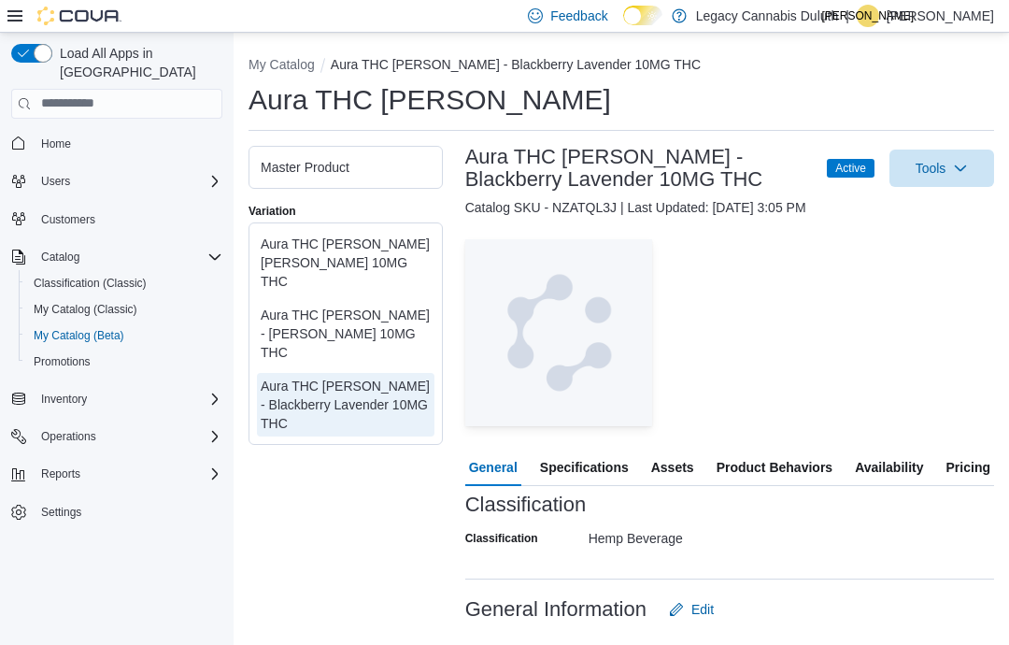
click at [973, 476] on span "Pricing" at bounding box center [968, 466] width 44 height 37
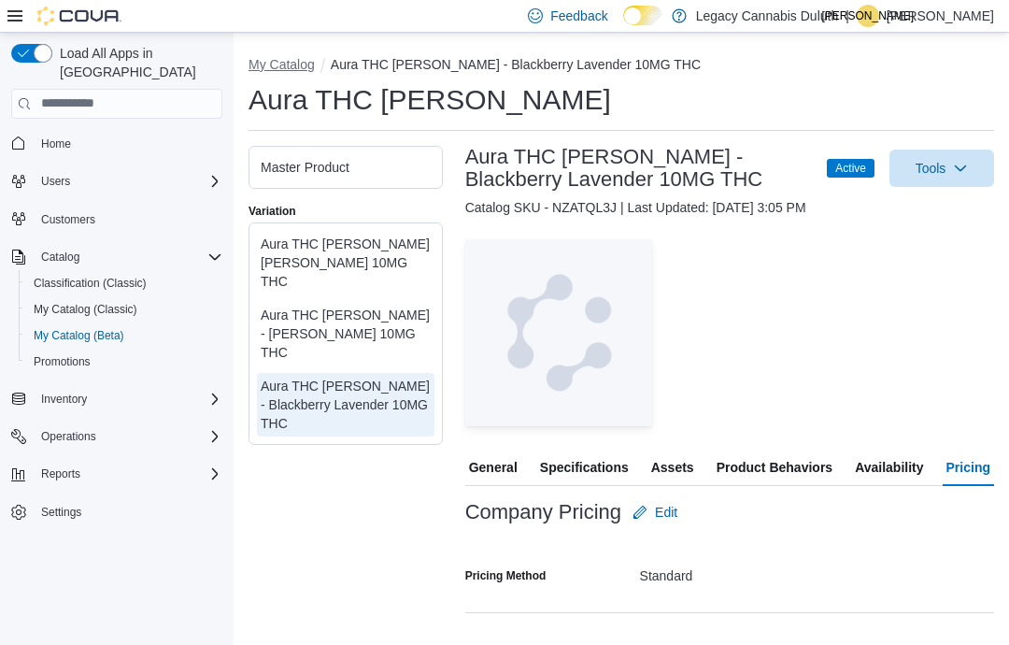
click at [277, 70] on button "My Catalog" at bounding box center [282, 64] width 66 height 15
select select "**********"
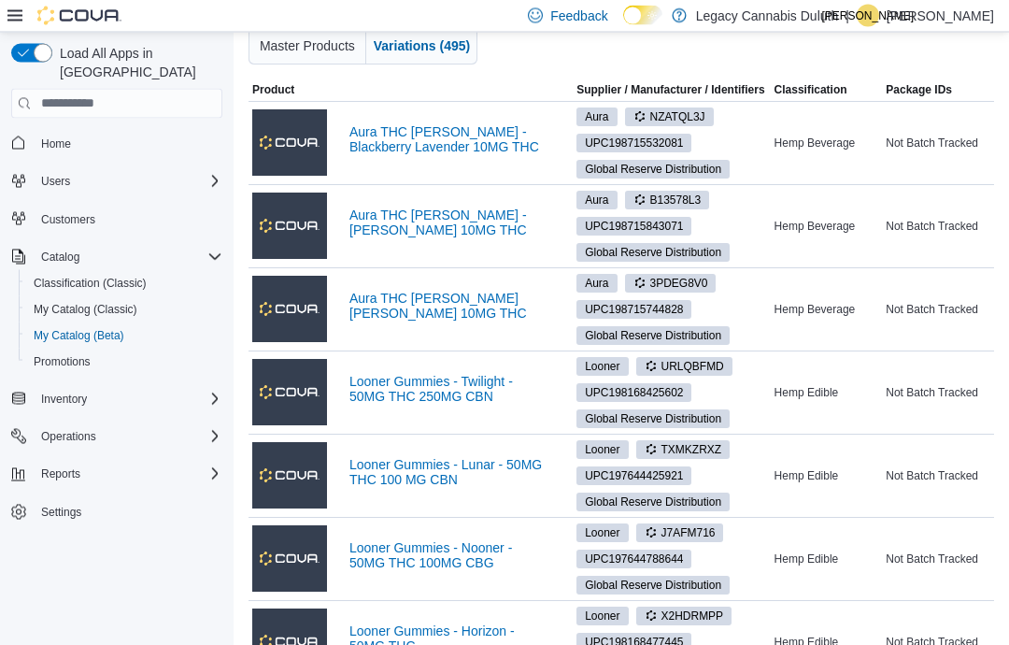
scroll to position [173, 0]
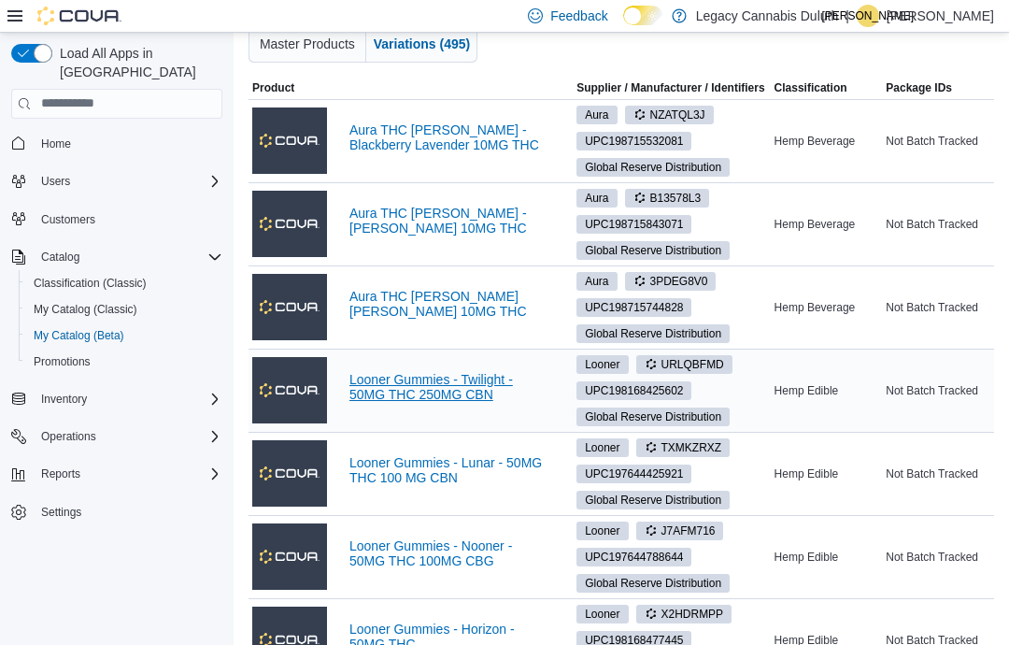
click at [376, 389] on link "Looner Gummies - Twilight - 50MG THC 250MG CBN" at bounding box center [445, 387] width 193 height 30
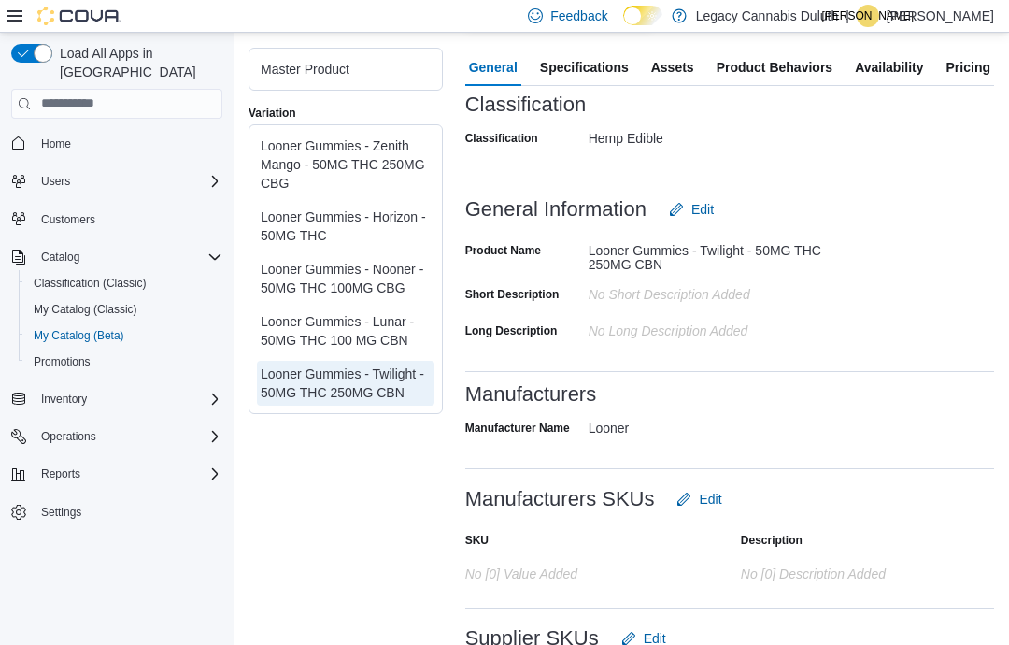
scroll to position [397, 0]
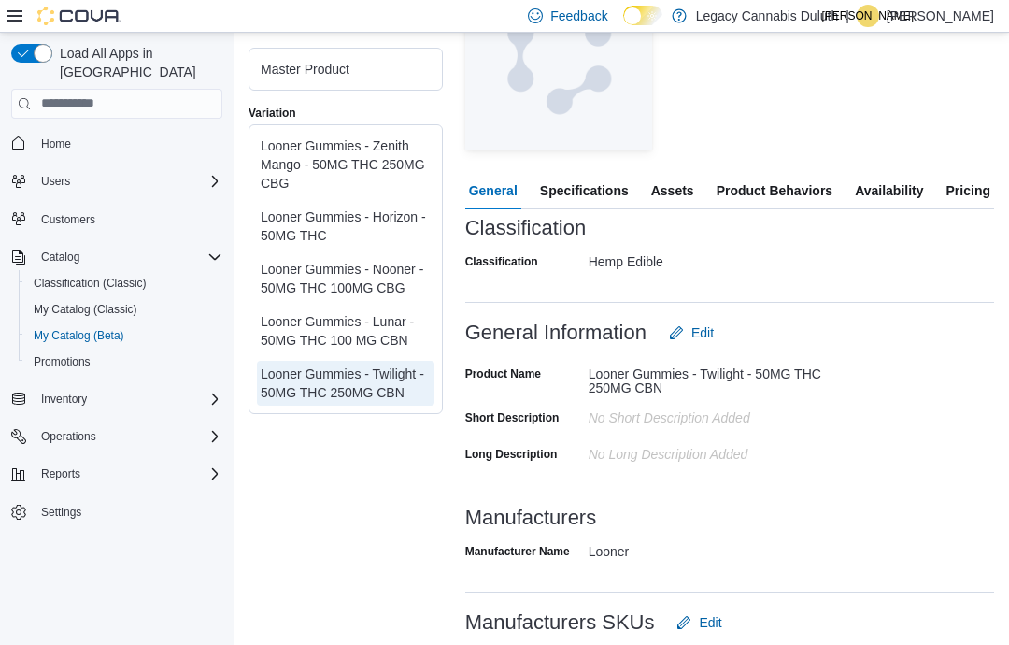
click at [959, 190] on span "Pricing" at bounding box center [968, 190] width 44 height 37
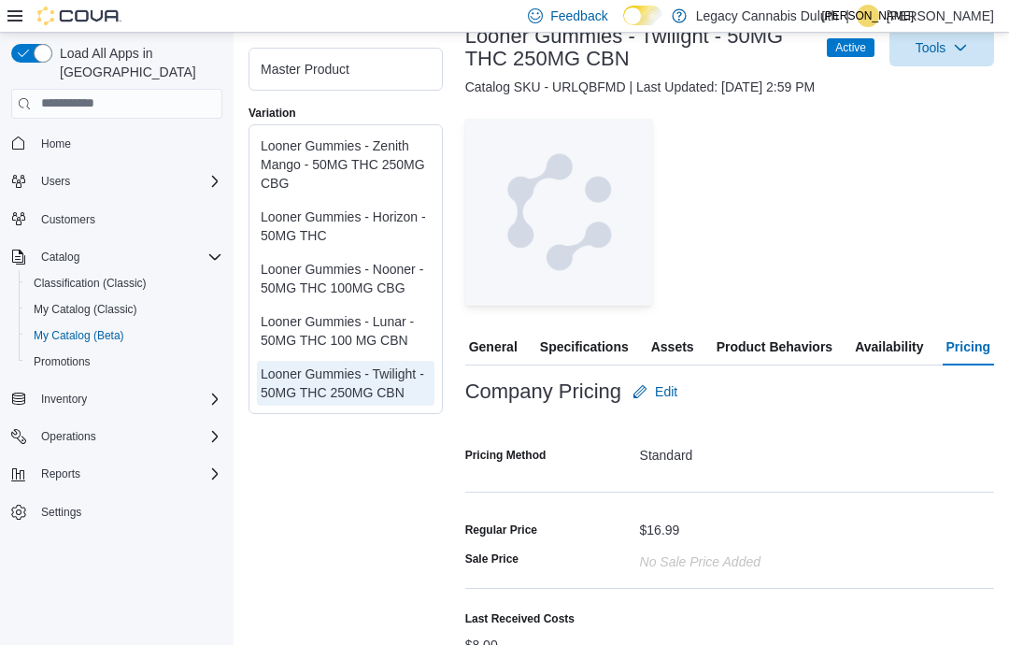
scroll to position [109, 0]
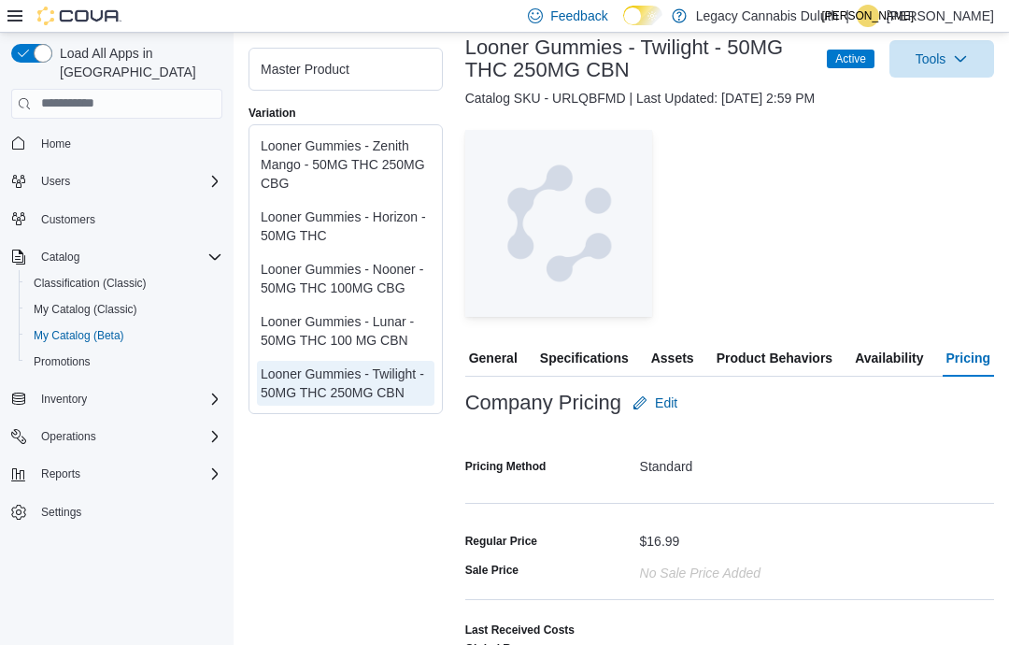
click at [311, 184] on div "Looner Gummies - Zenith Mango - 50MG THC 250MG CBG" at bounding box center [346, 163] width 170 height 56
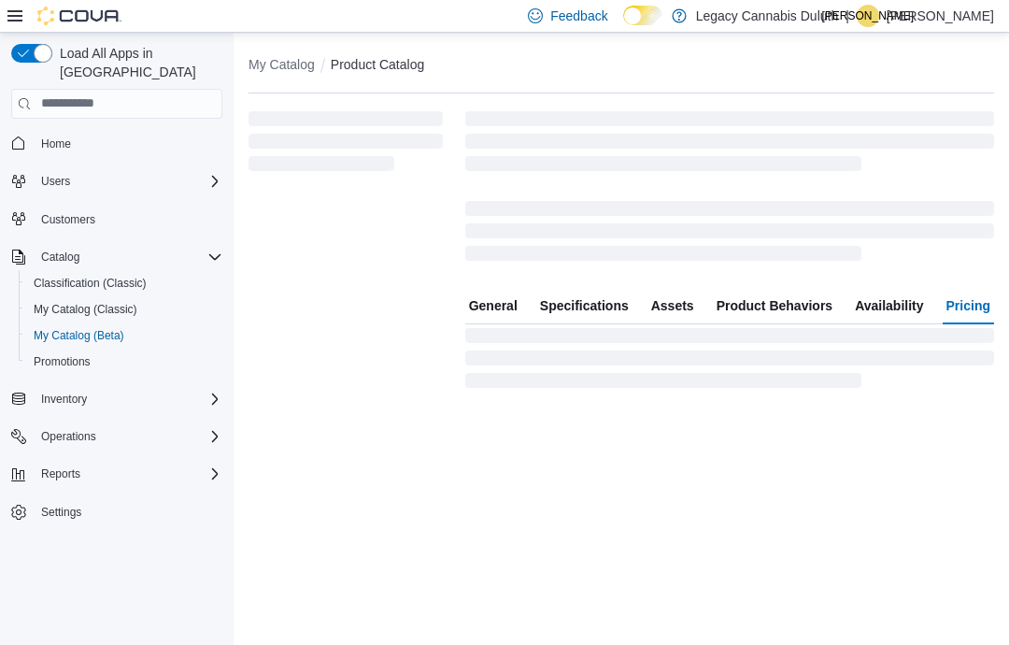
scroll to position [75, 0]
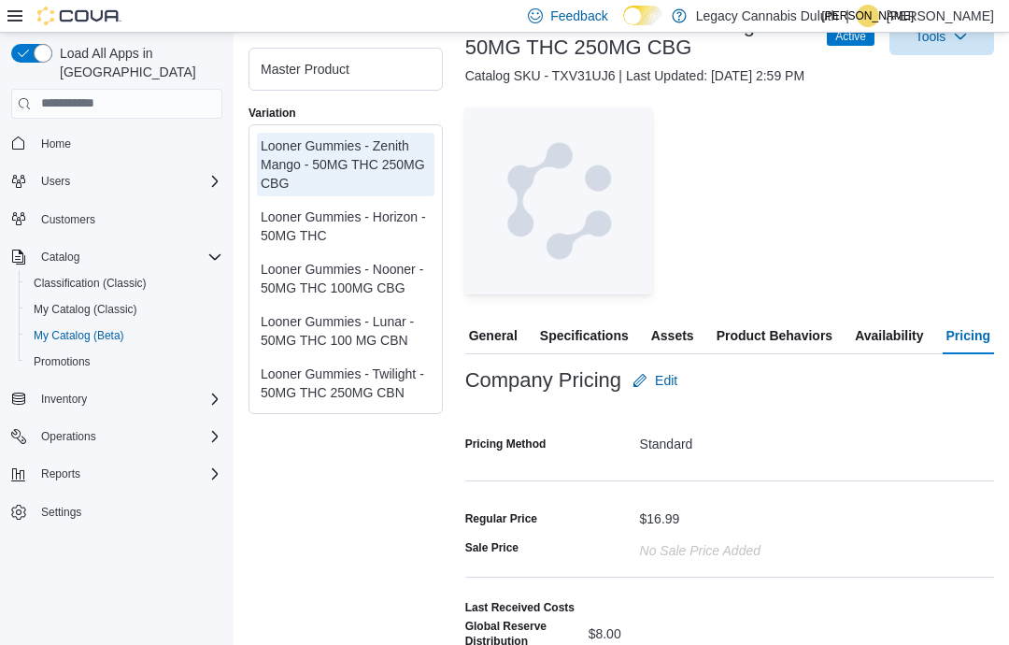
click at [317, 213] on div "Looner Gummies - Horizon - 50MG THC" at bounding box center [346, 224] width 170 height 37
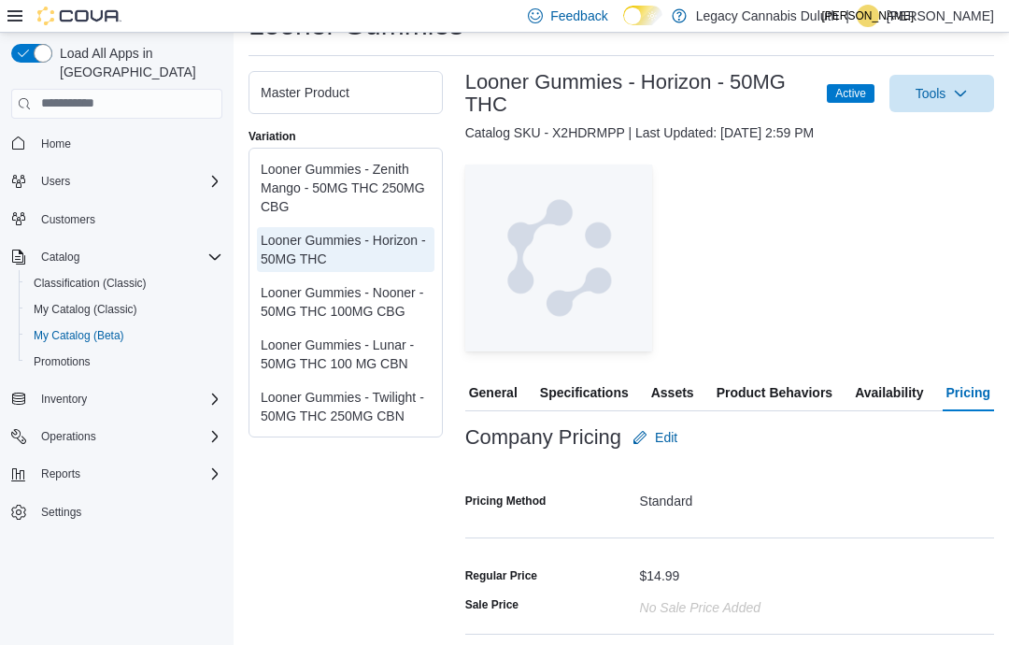
scroll to position [137, 0]
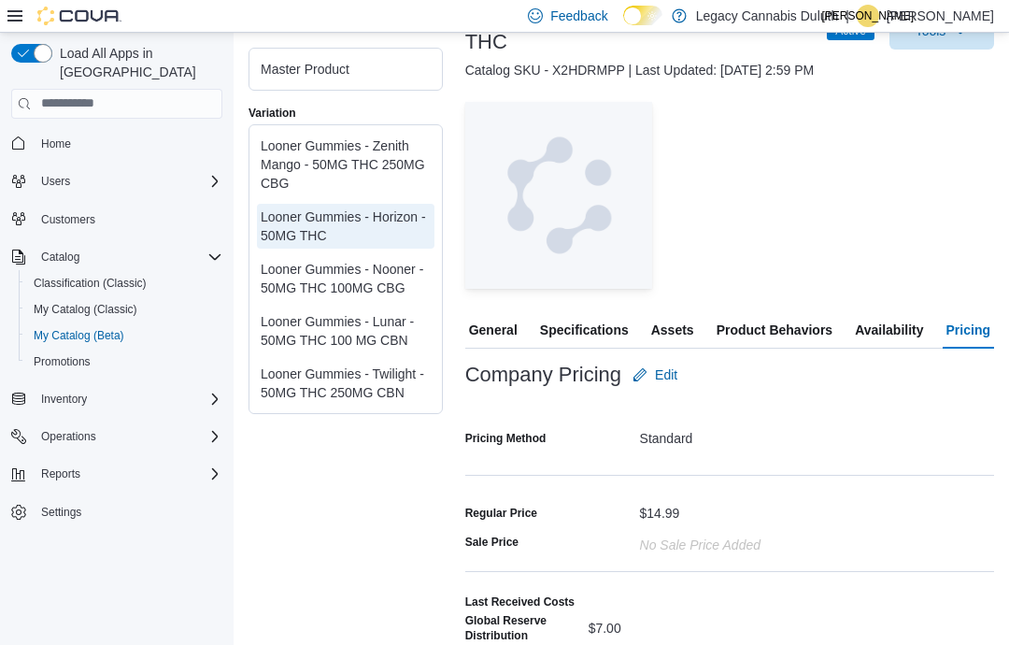
click at [341, 266] on div "Looner Gummies - Nooner - 50MG THC 100MG CBG" at bounding box center [346, 277] width 170 height 37
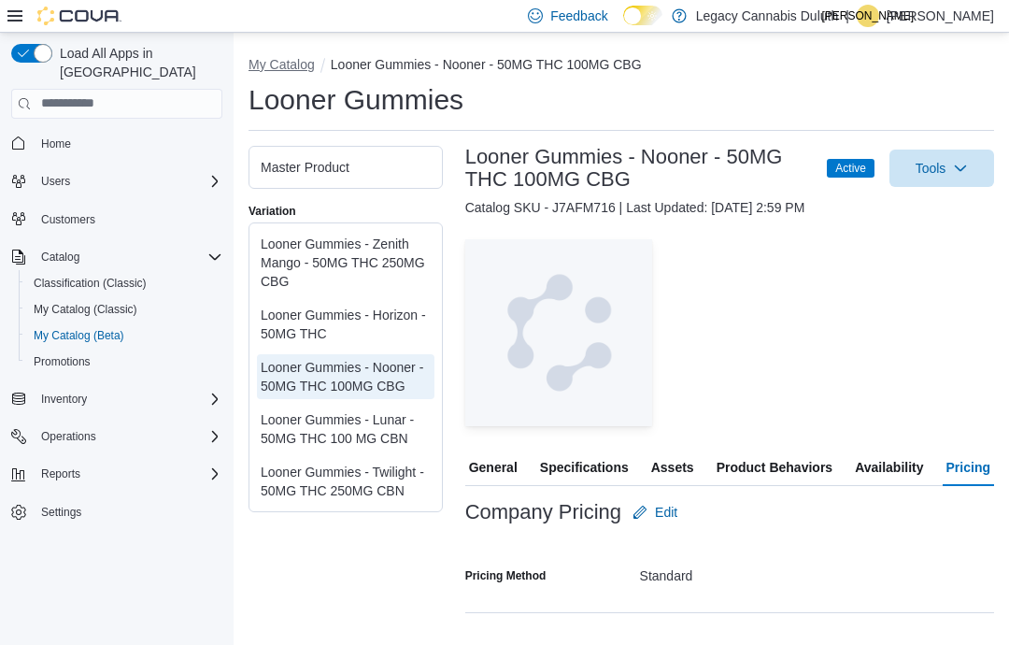
click at [263, 64] on button "My Catalog" at bounding box center [282, 64] width 66 height 15
select select "**********"
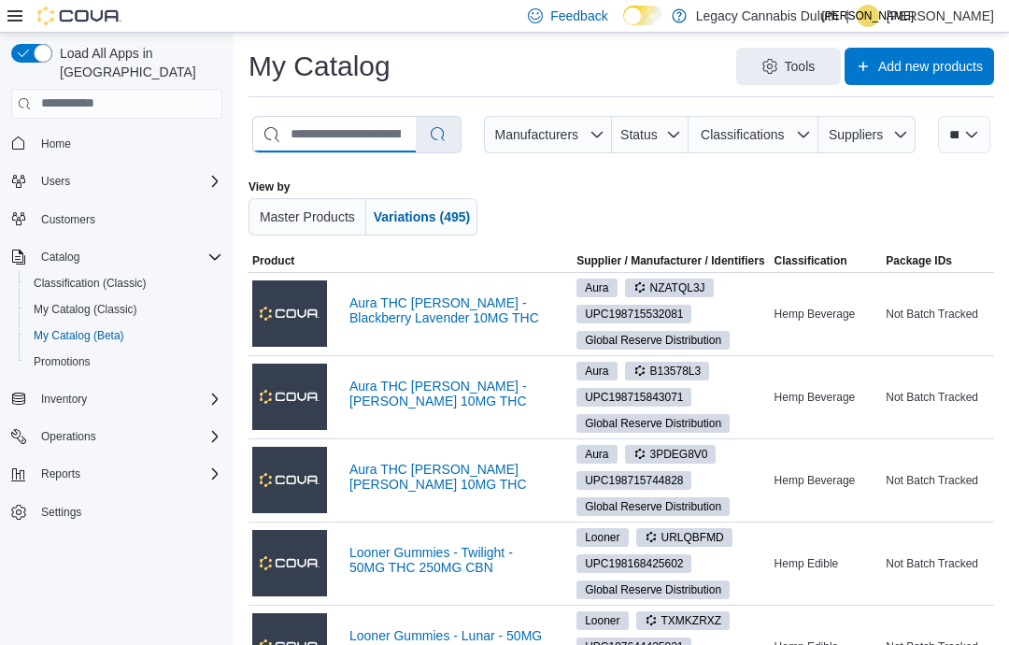
click at [306, 136] on input "search" at bounding box center [334, 135] width 163 height 36
click at [376, 300] on link "Aura THC [PERSON_NAME] - Blackberry Lavender 10MG THC" at bounding box center [445, 310] width 193 height 30
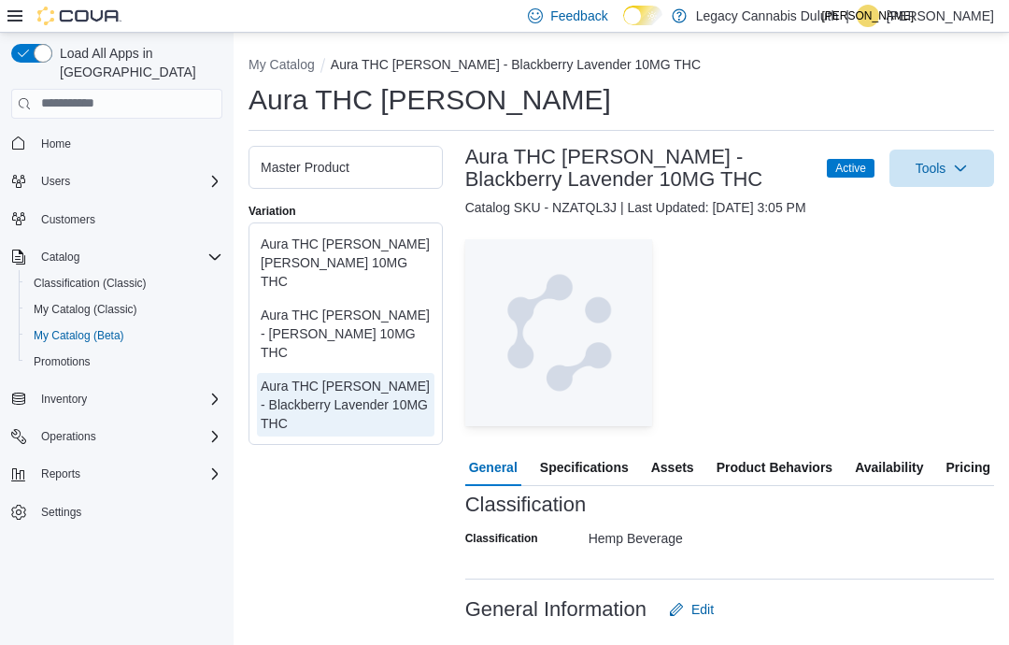
click at [961, 459] on span "Pricing" at bounding box center [968, 466] width 44 height 37
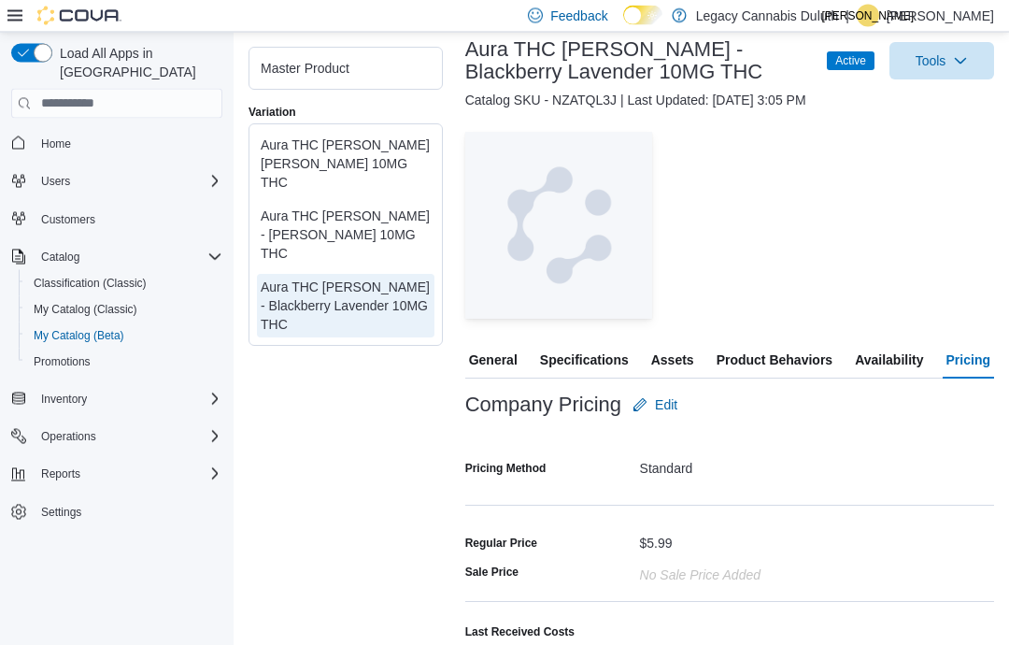
scroll to position [107, 0]
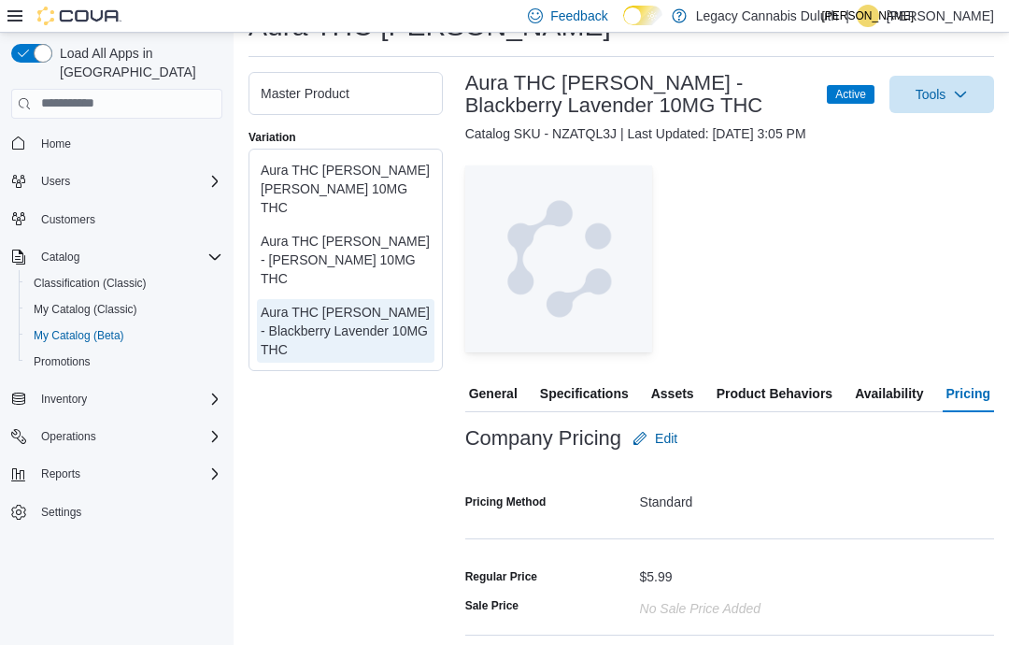
click at [298, 241] on div "Aura THC [PERSON_NAME] - [PERSON_NAME] 10MG THC" at bounding box center [346, 260] width 170 height 56
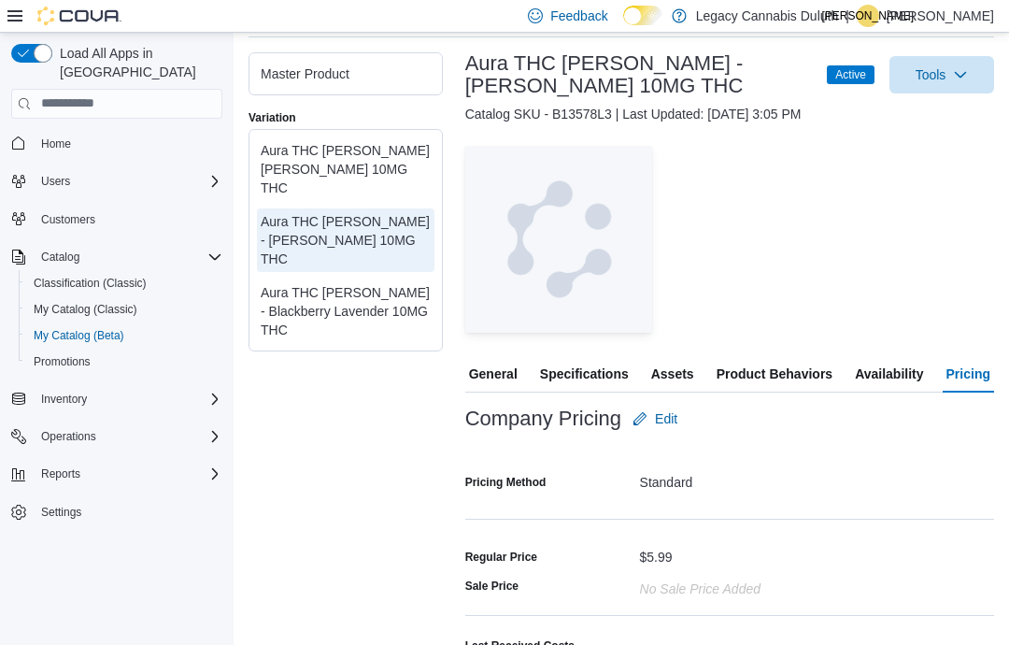
click at [291, 150] on div "Aura THC [PERSON_NAME] [PERSON_NAME] 10MG THC" at bounding box center [346, 169] width 170 height 56
